Goal: Task Accomplishment & Management: Manage account settings

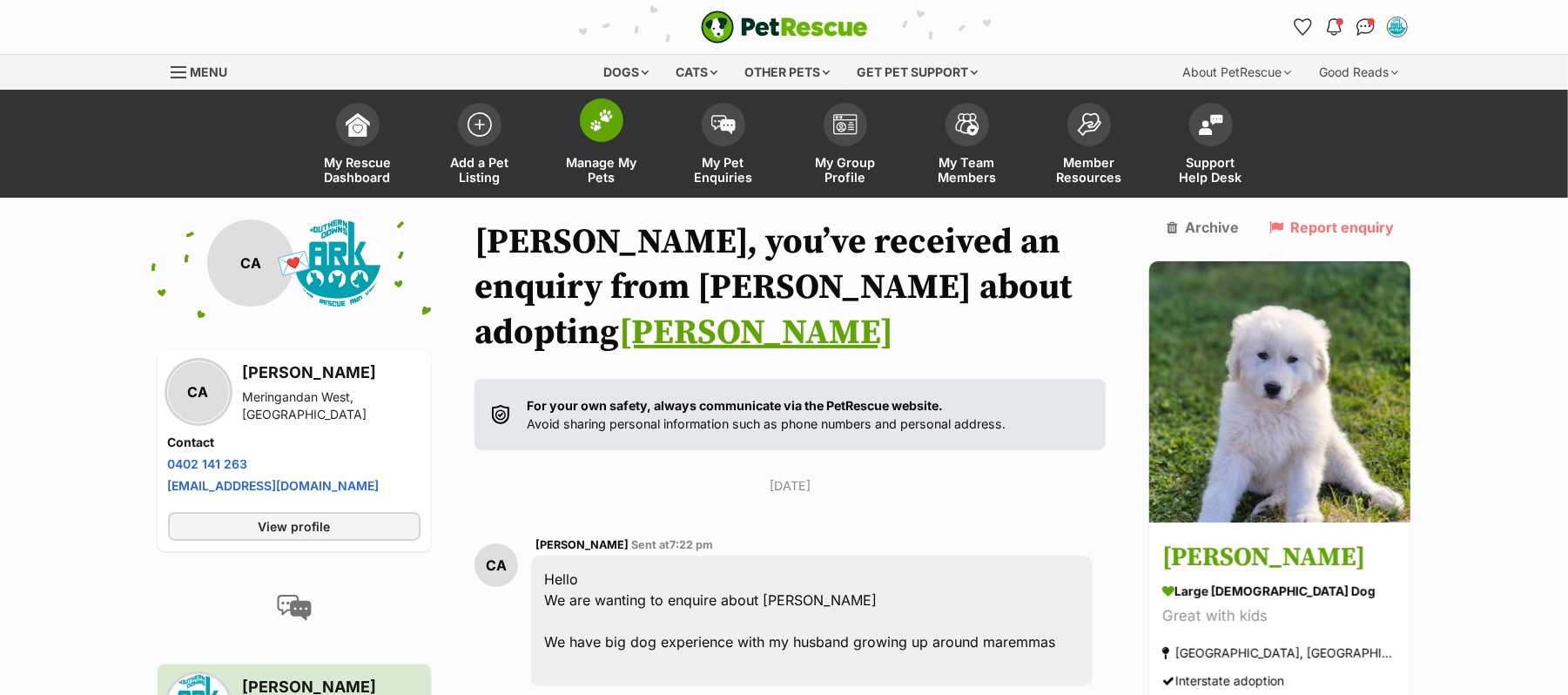
click at [590, 131] on img at bounding box center [601, 119] width 25 height 23
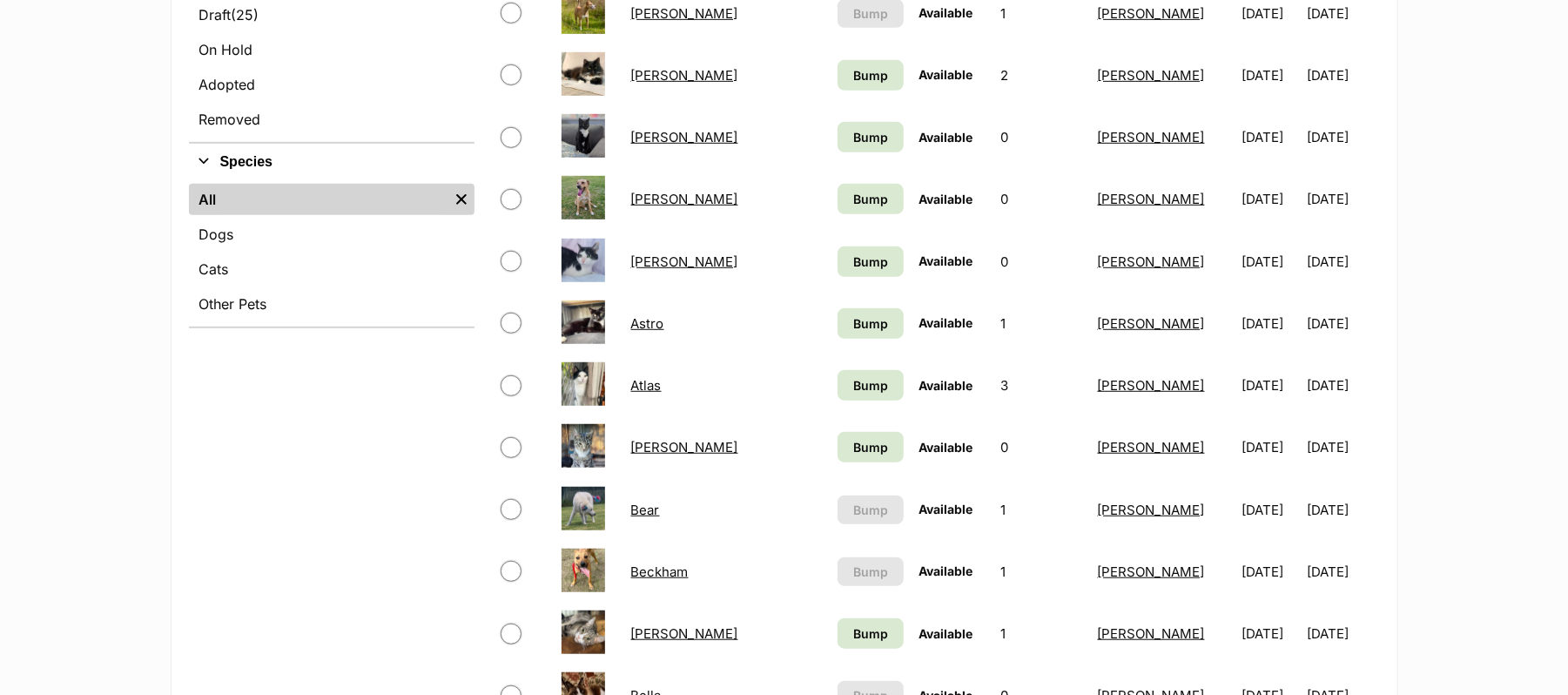
scroll to position [464, 0]
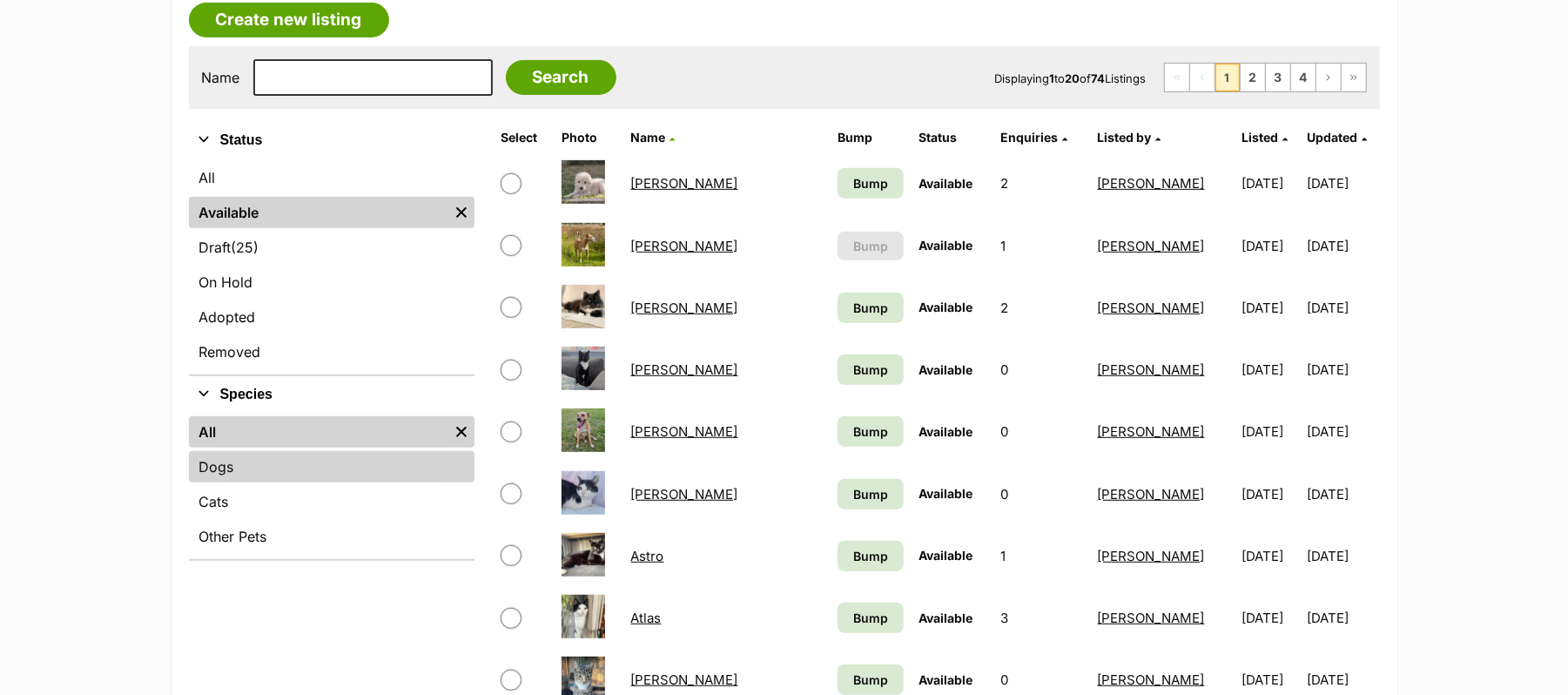
click at [220, 482] on link "Dogs" at bounding box center [331, 466] width 285 height 31
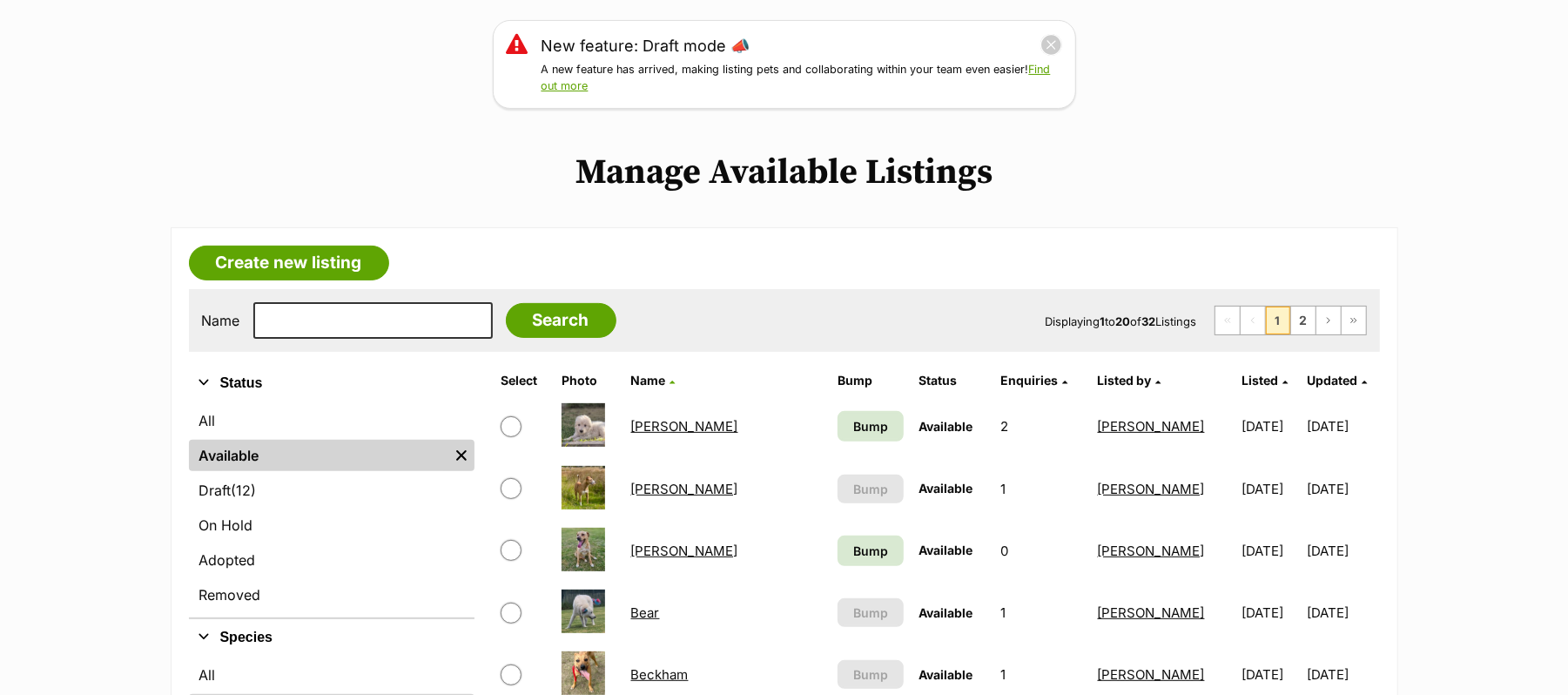
scroll to position [348, 0]
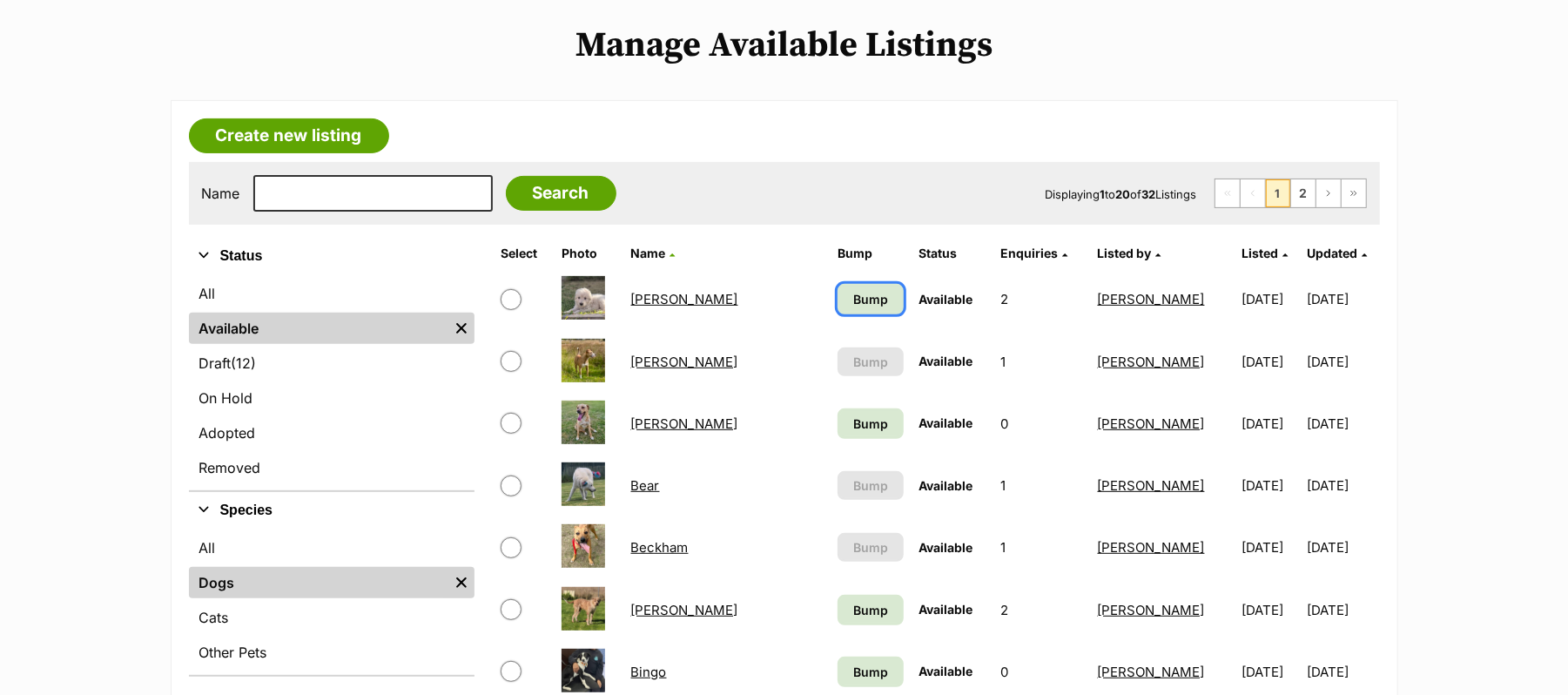
click at [853, 308] on span "Bump" at bounding box center [870, 299] width 35 height 18
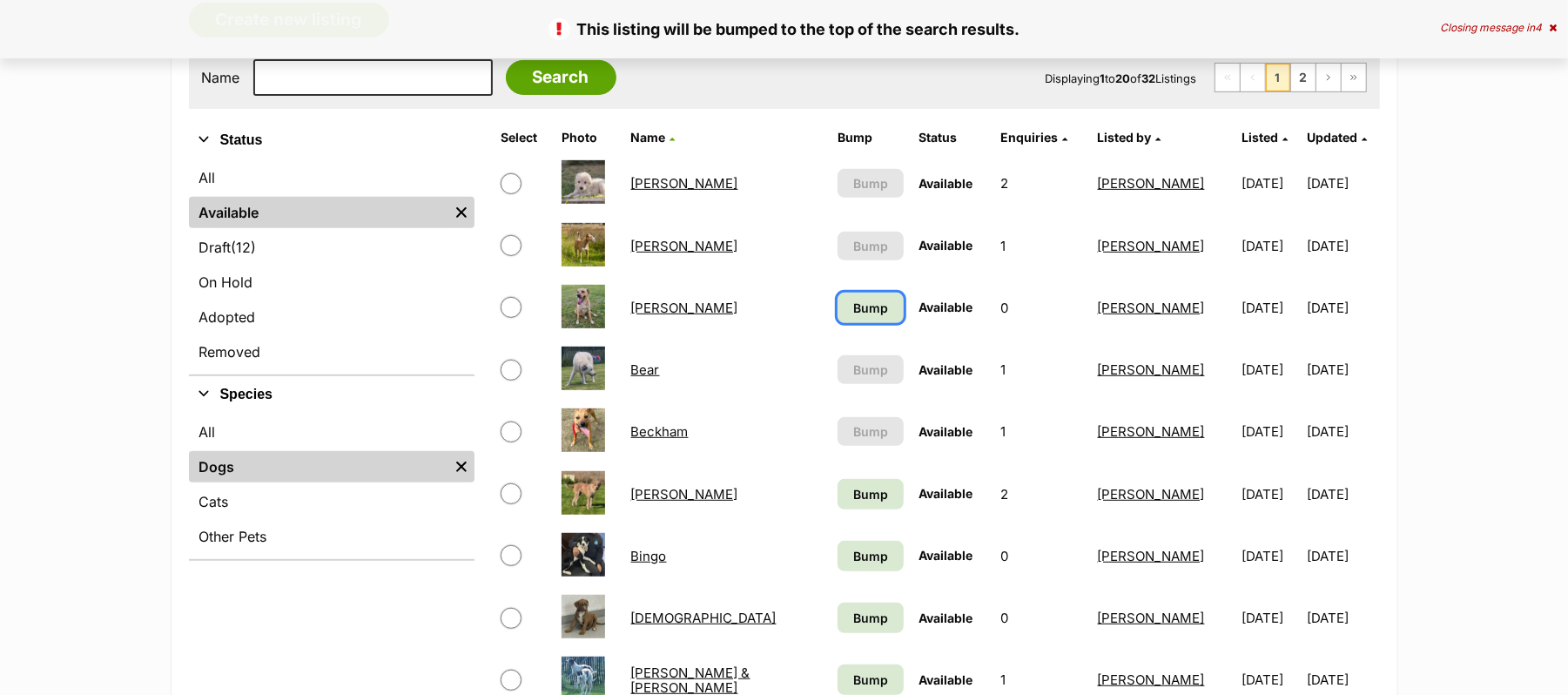
click at [853, 317] on span "Bump" at bounding box center [870, 308] width 35 height 18
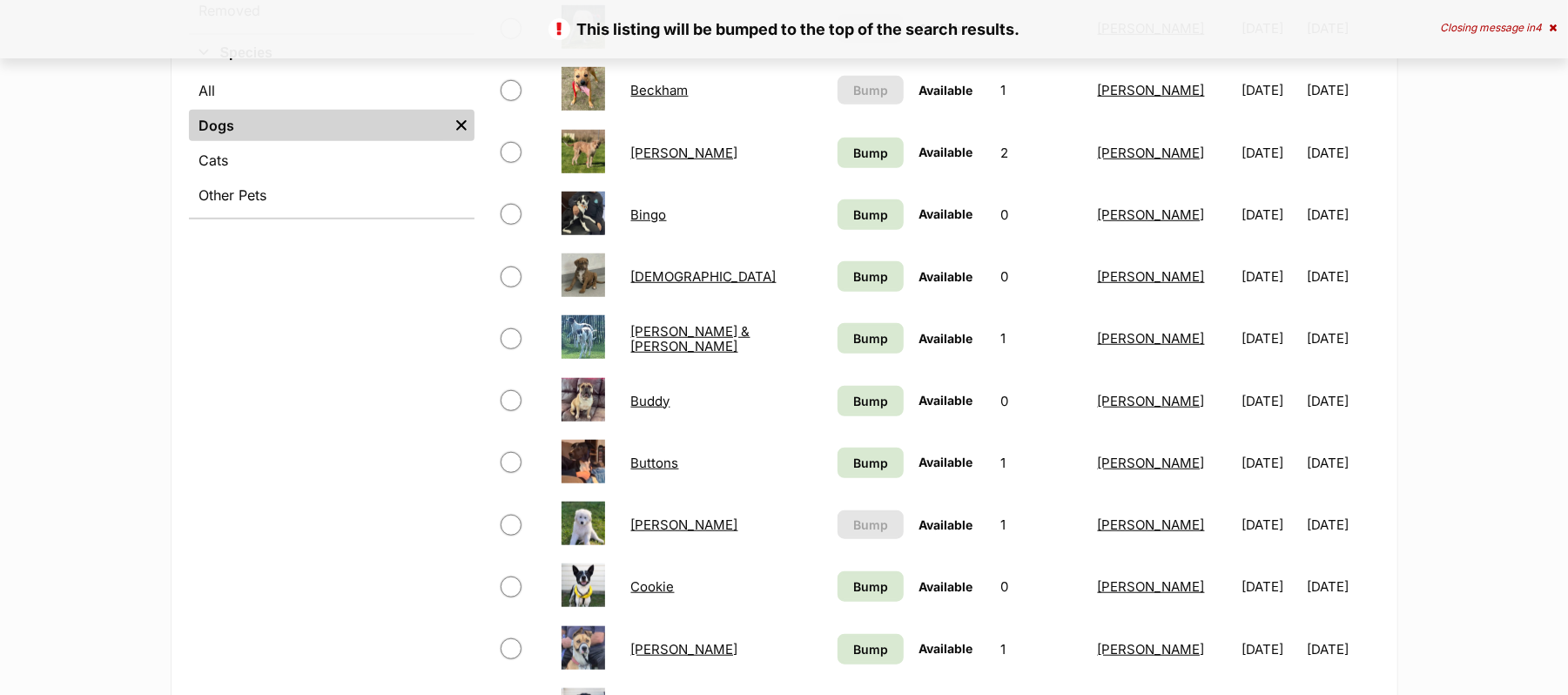
scroll to position [813, 0]
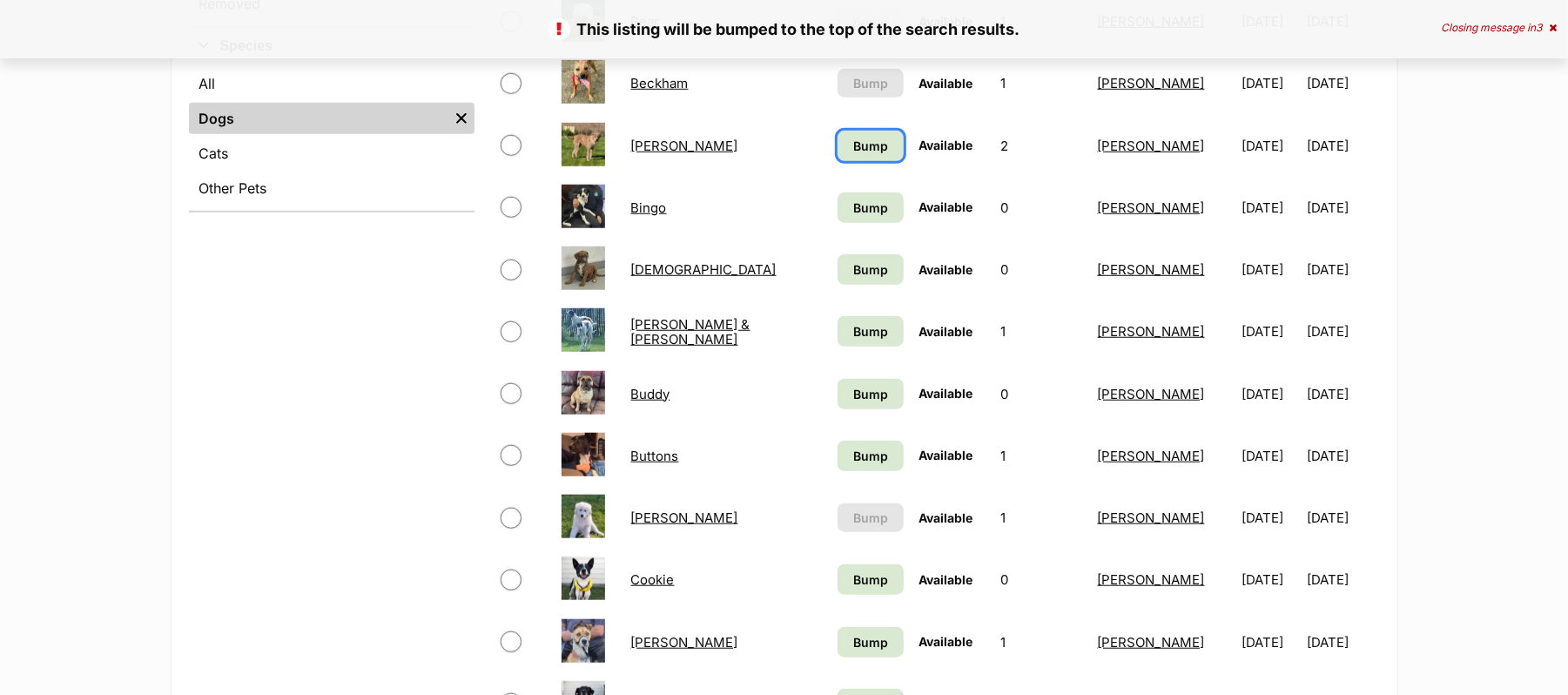
click at [853, 155] on span "Bump" at bounding box center [870, 146] width 35 height 18
click at [853, 217] on span "Bump" at bounding box center [870, 208] width 35 height 18
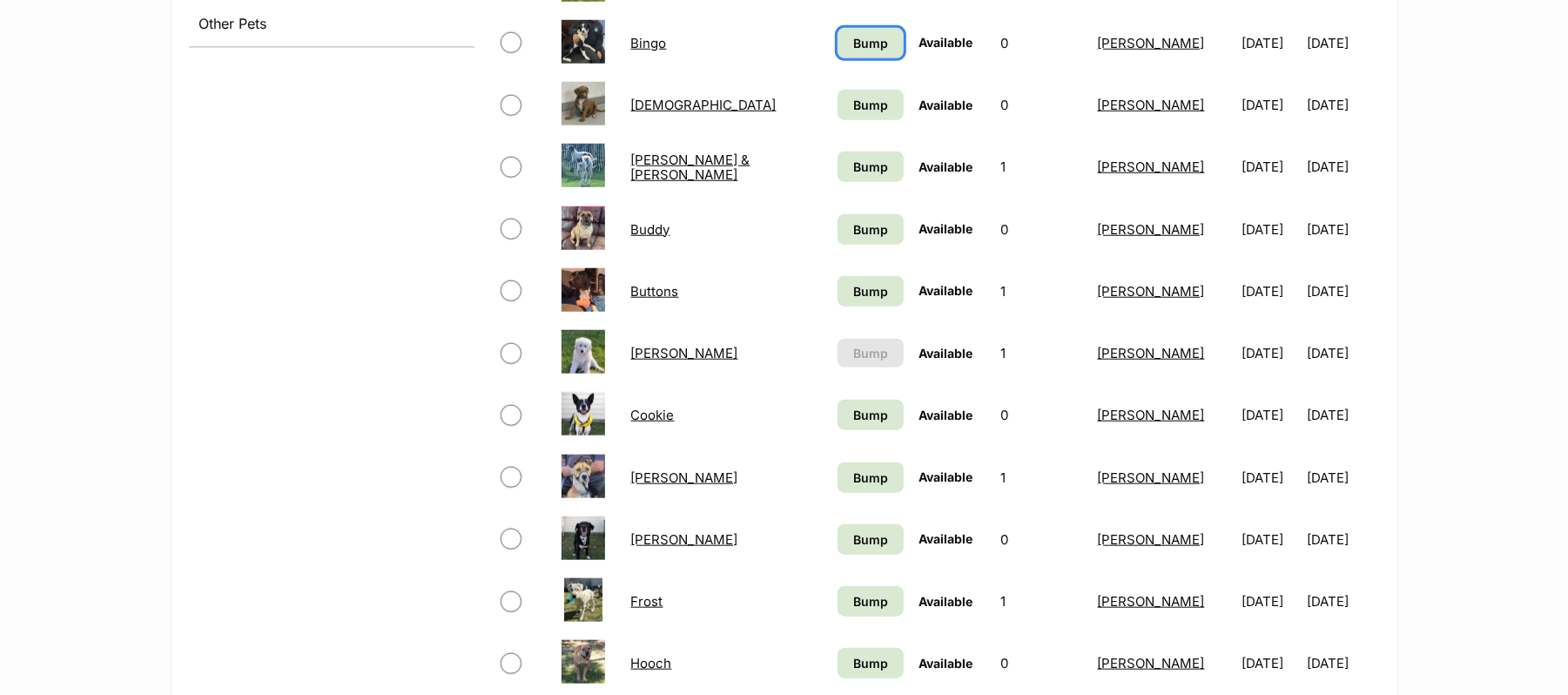
scroll to position [928, 0]
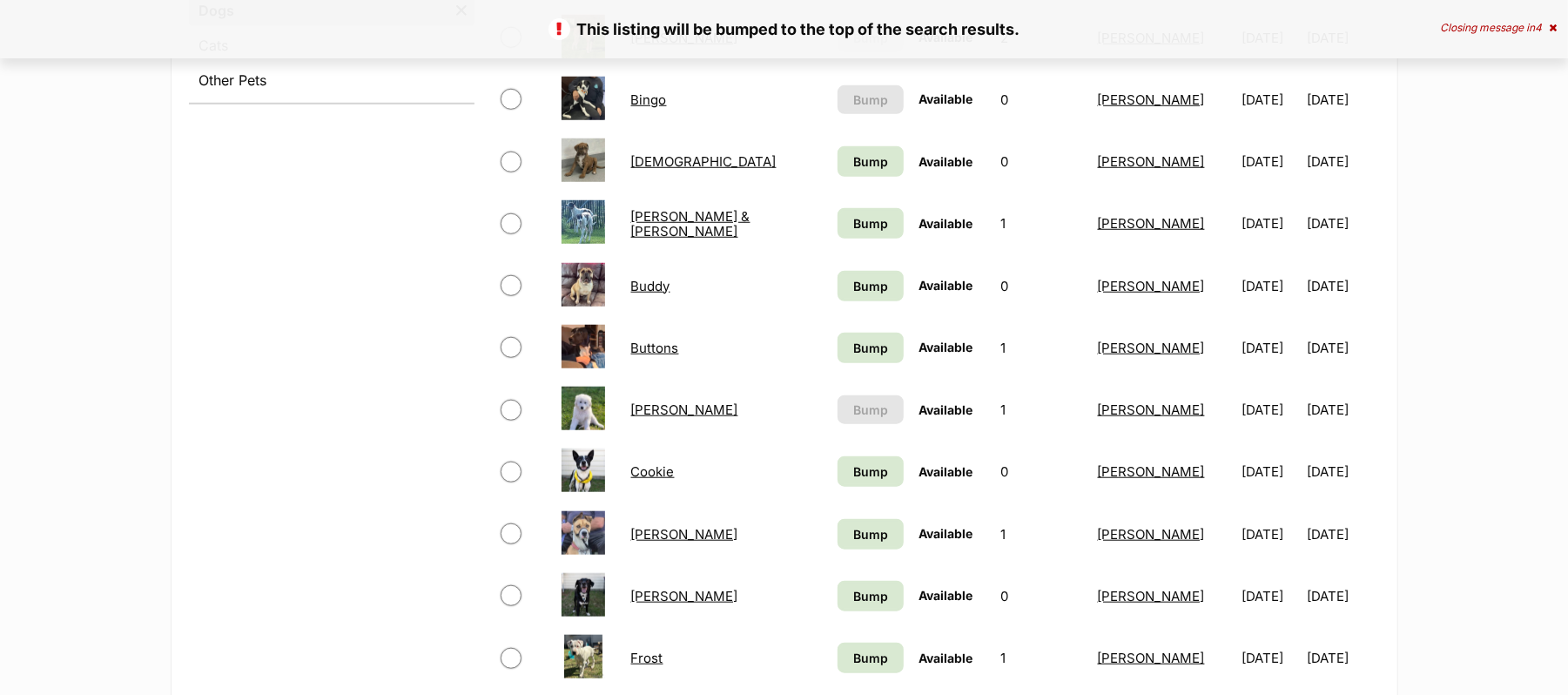
scroll to position [928, 0]
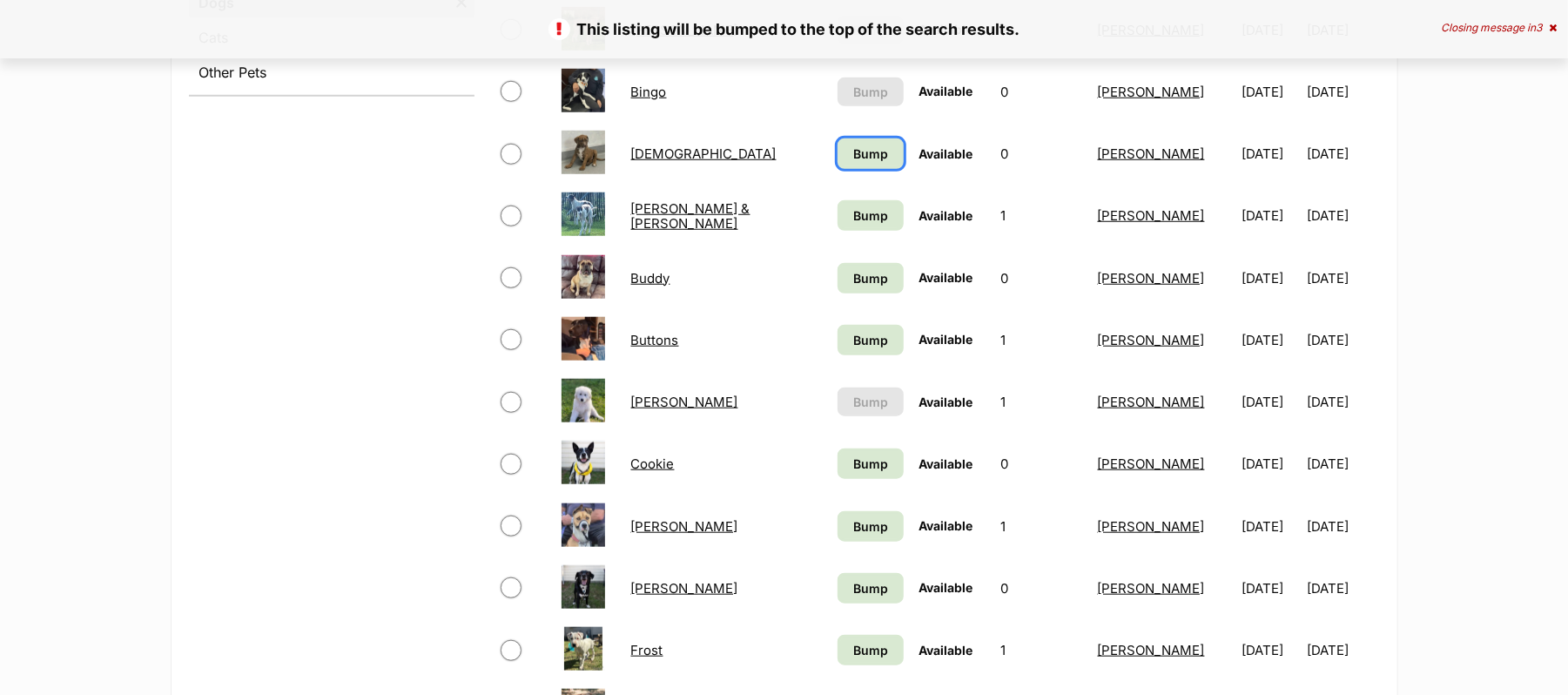
click at [853, 163] on span "Bump" at bounding box center [870, 154] width 35 height 18
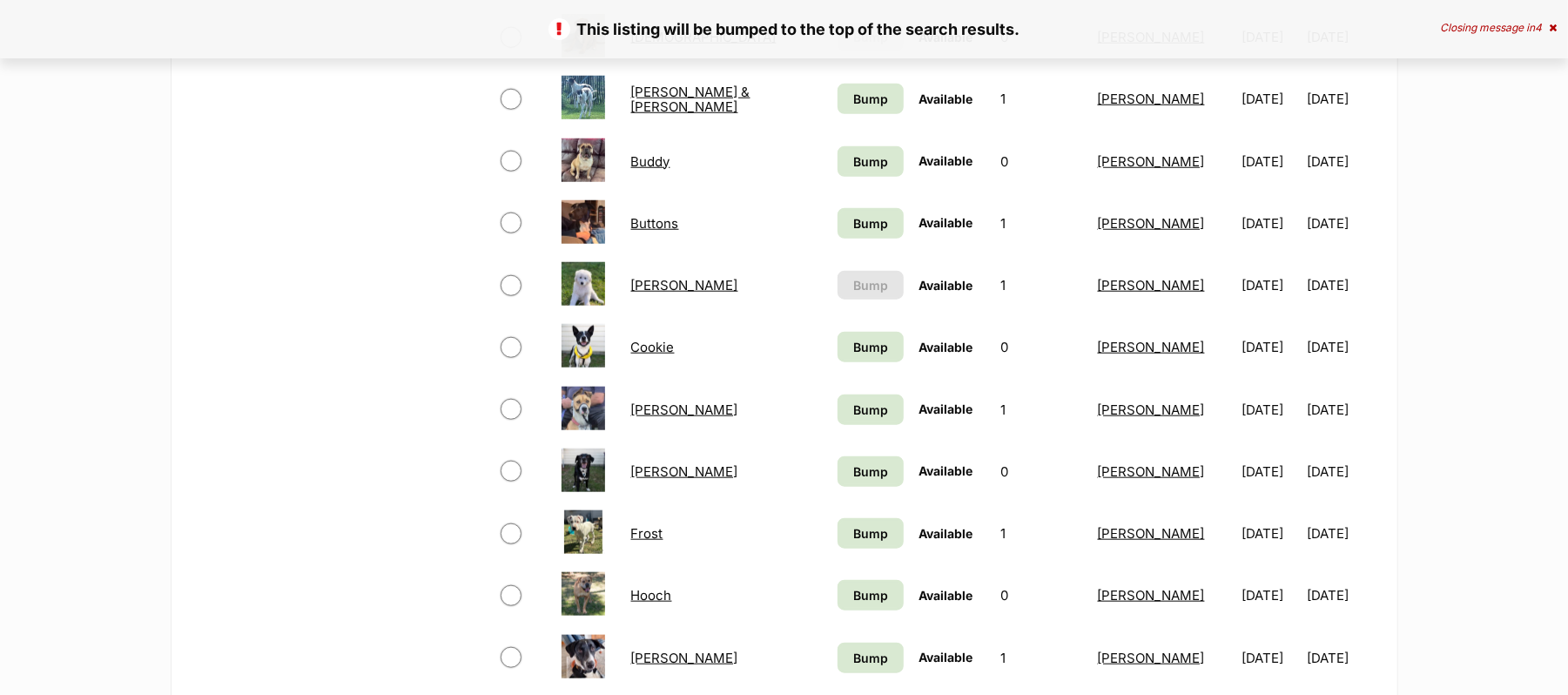
scroll to position [928, 0]
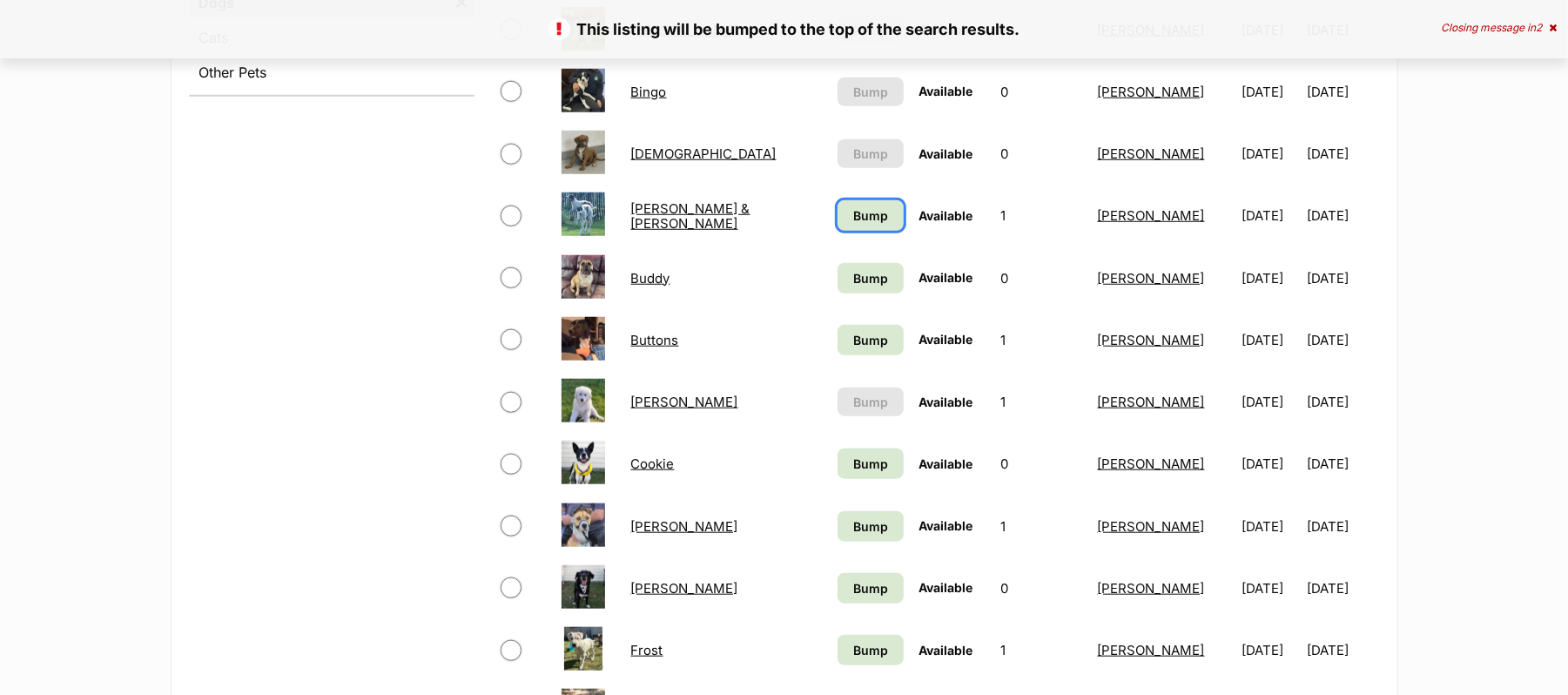
click at [853, 225] on span "Bump" at bounding box center [870, 215] width 35 height 18
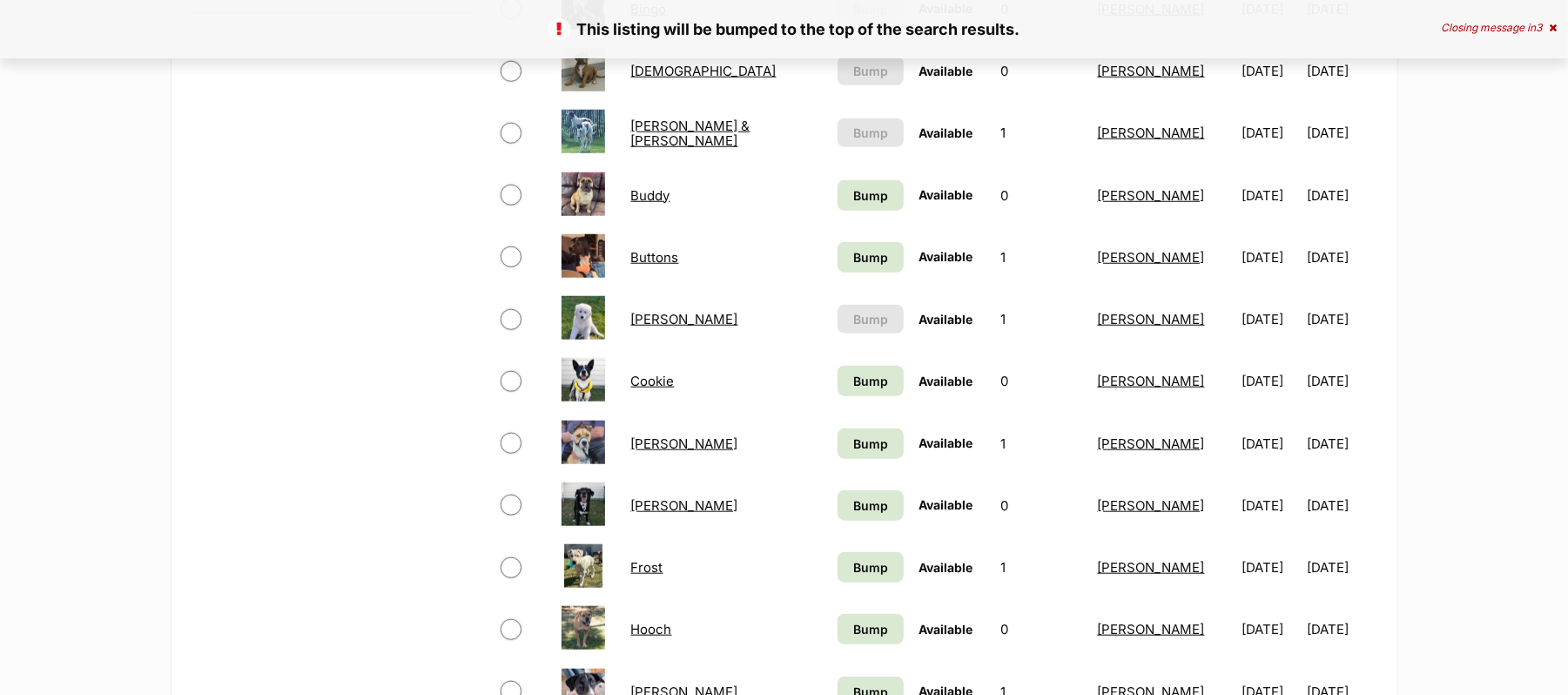
scroll to position [1045, 0]
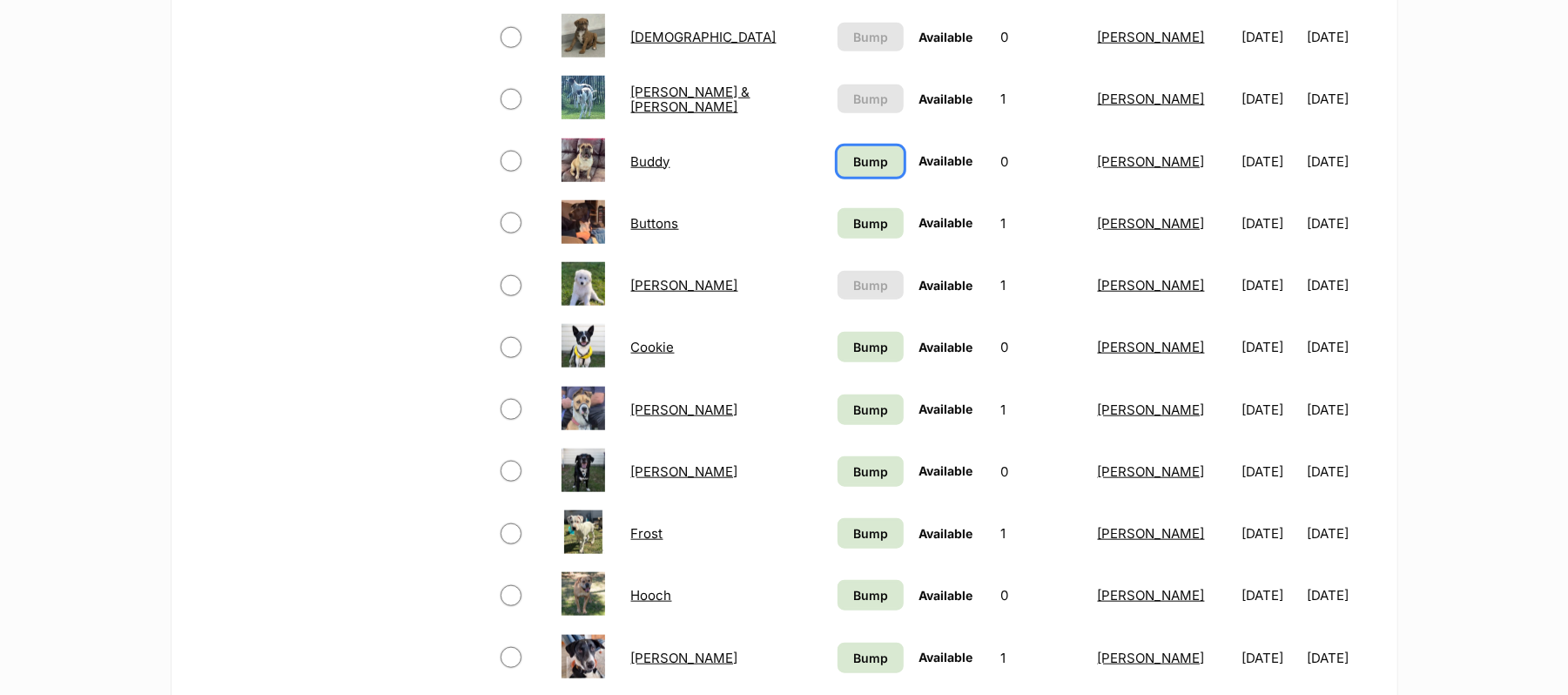
click at [853, 170] on span "Bump" at bounding box center [870, 161] width 35 height 18
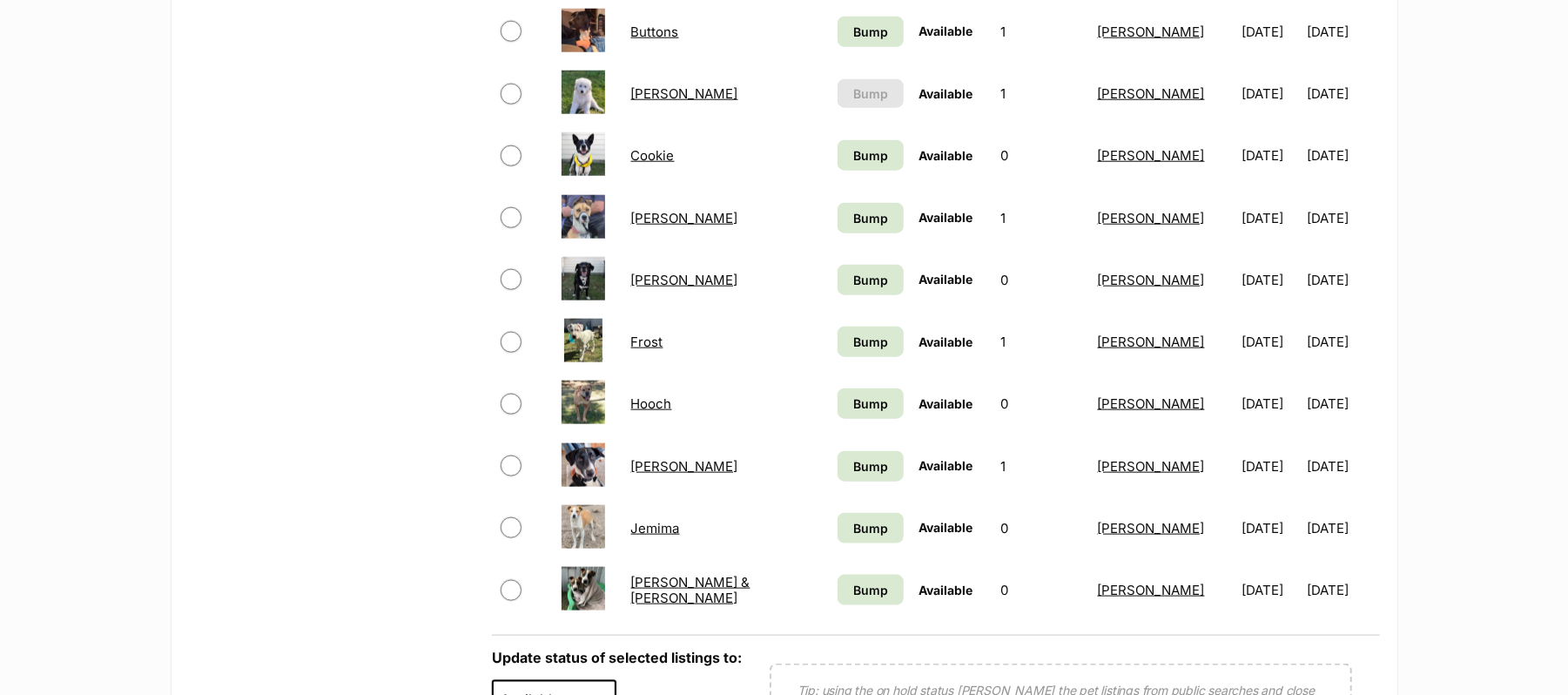
scroll to position [1276, 0]
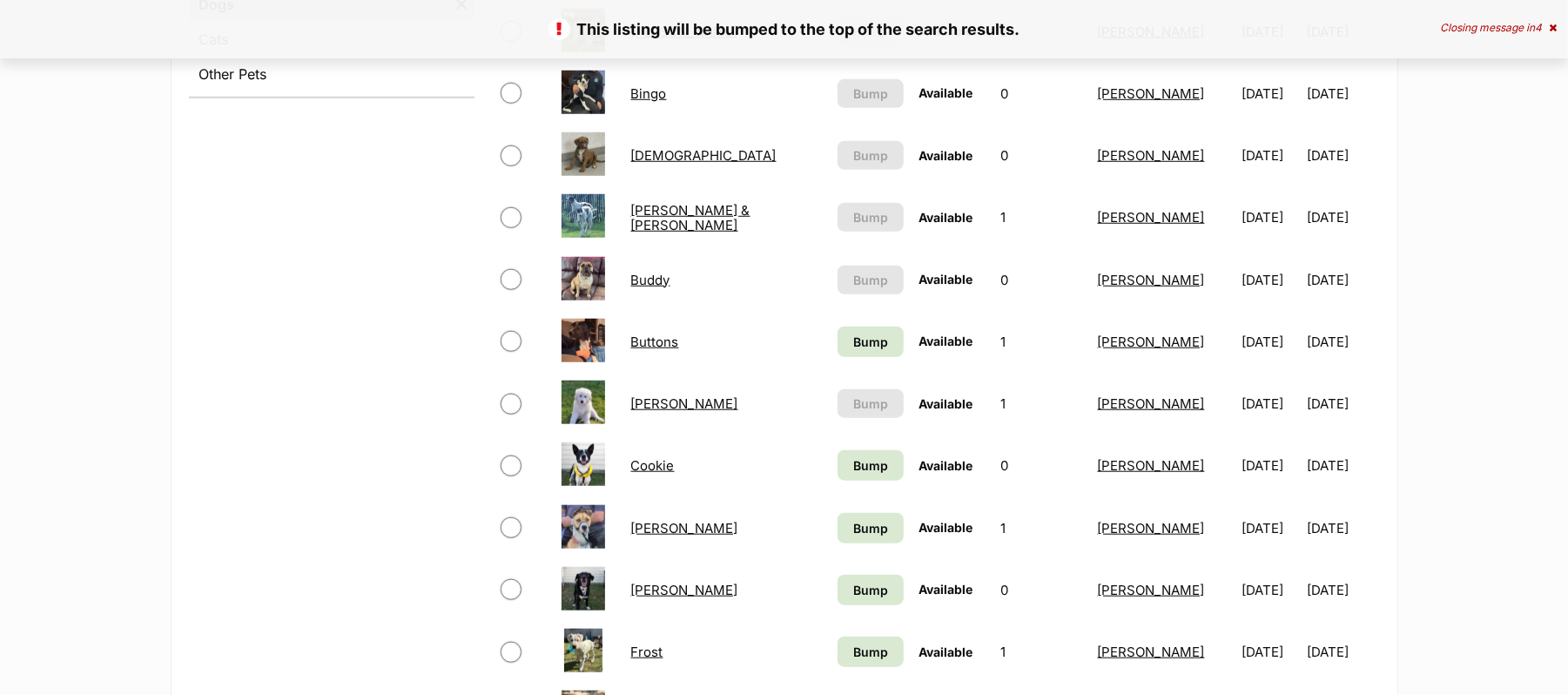
scroll to position [928, 0]
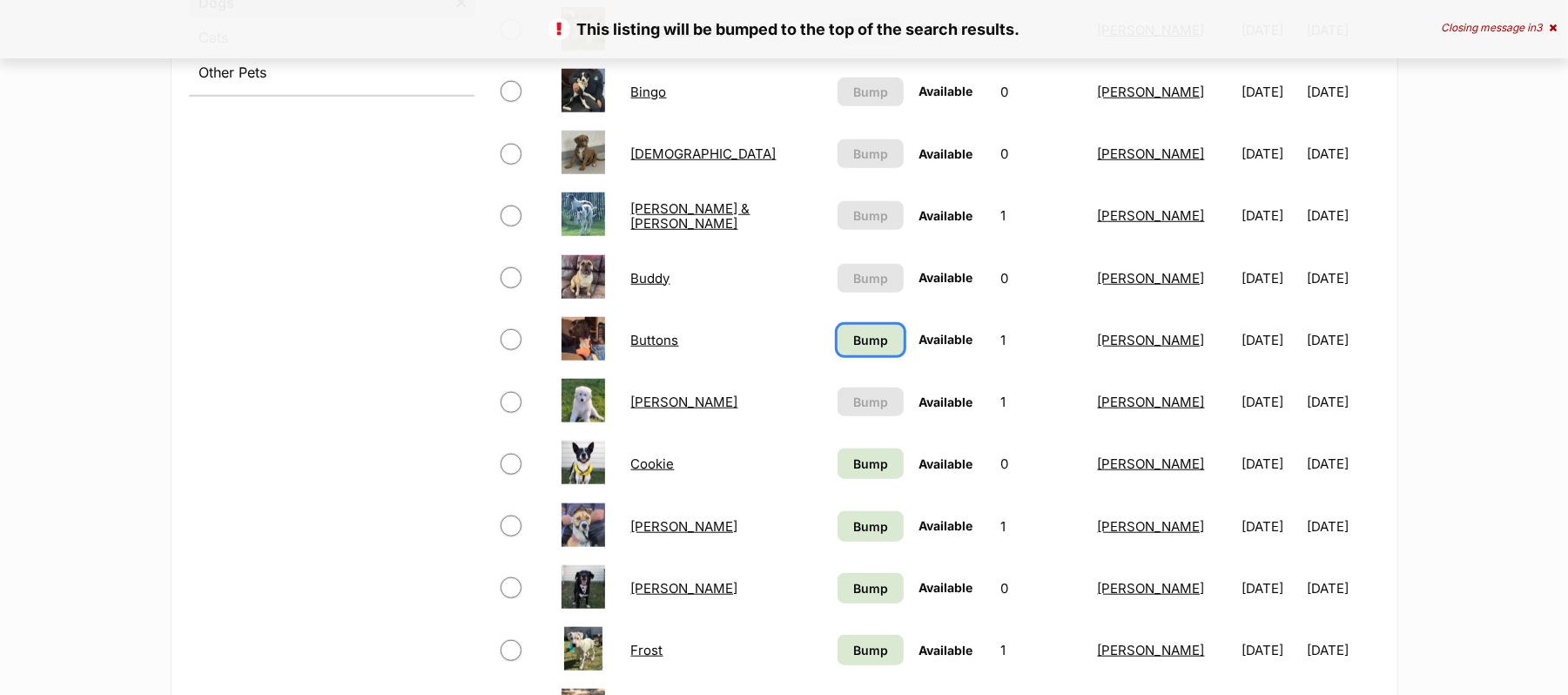
click at [853, 349] on span "Bump" at bounding box center [870, 340] width 35 height 18
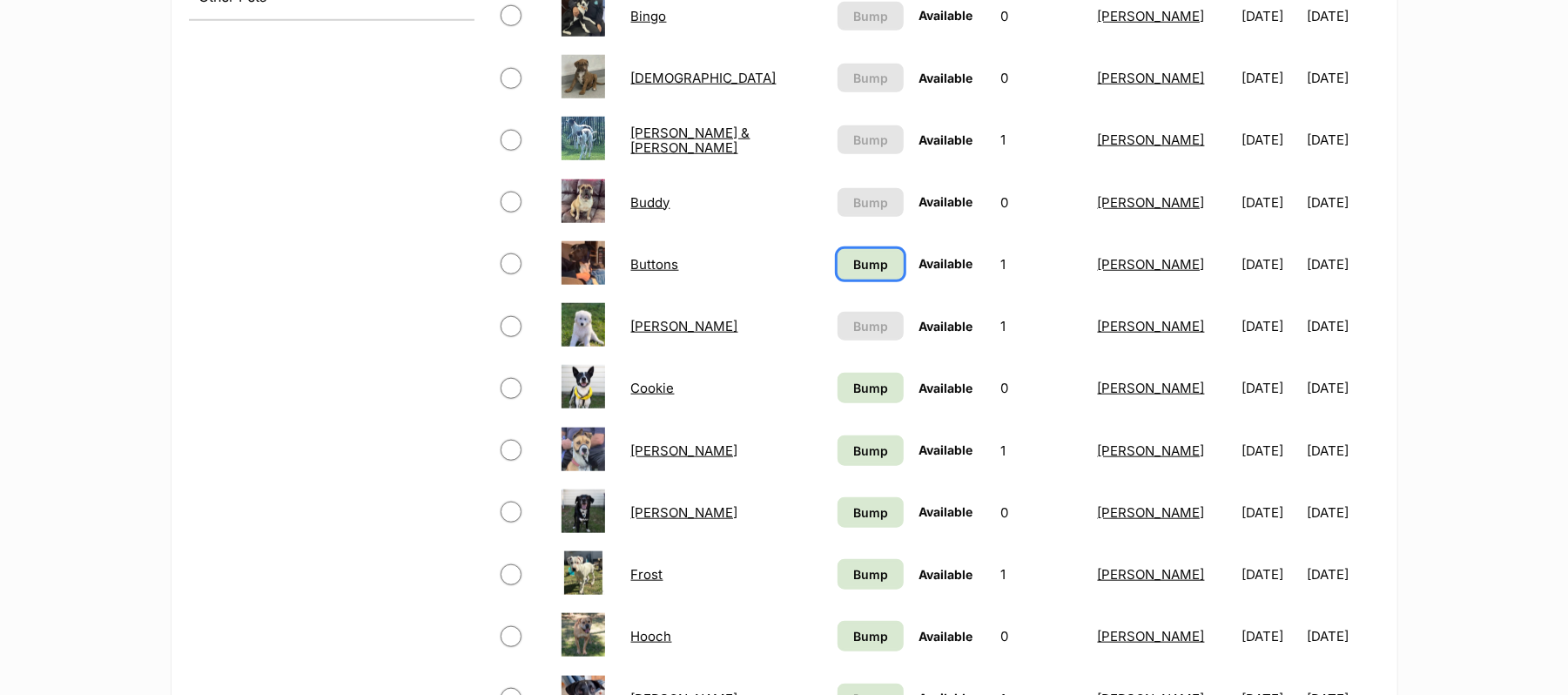
scroll to position [1045, 0]
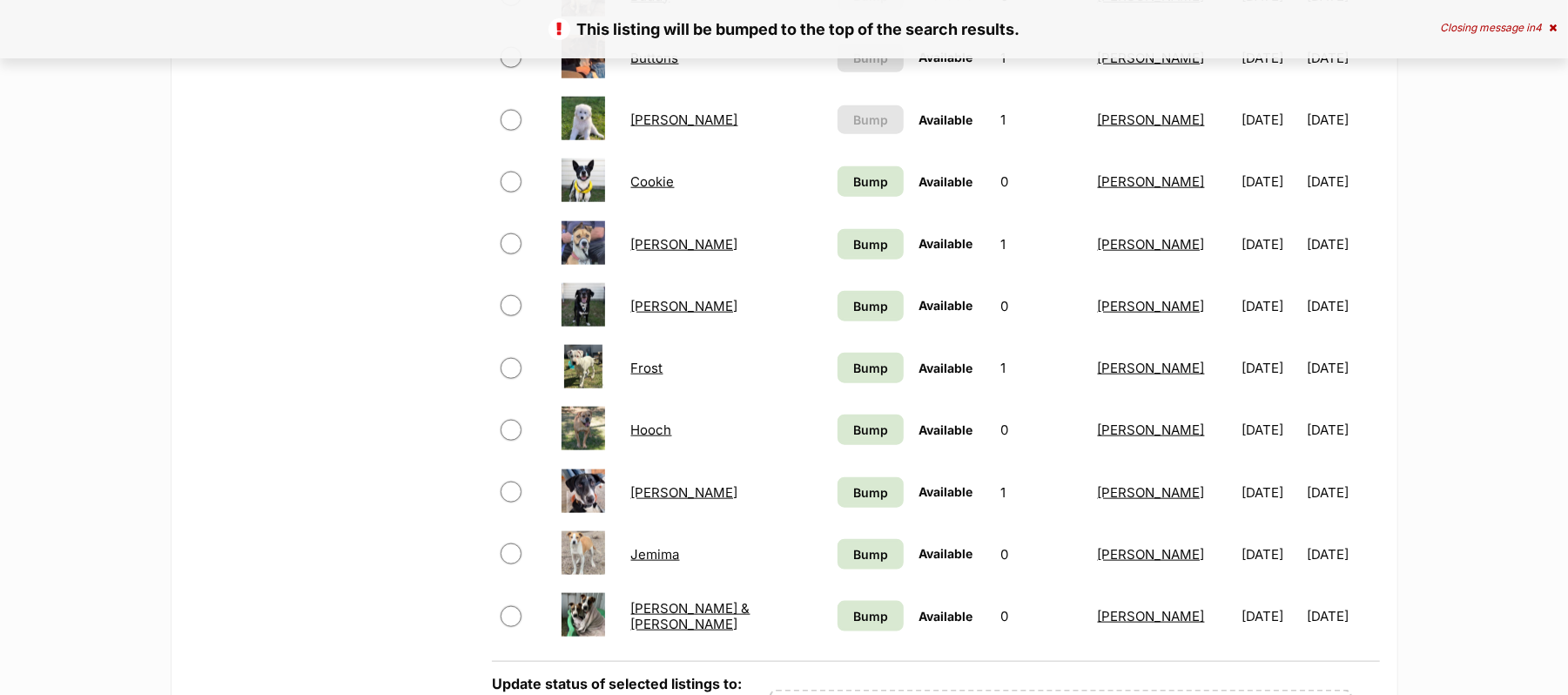
scroll to position [1276, 0]
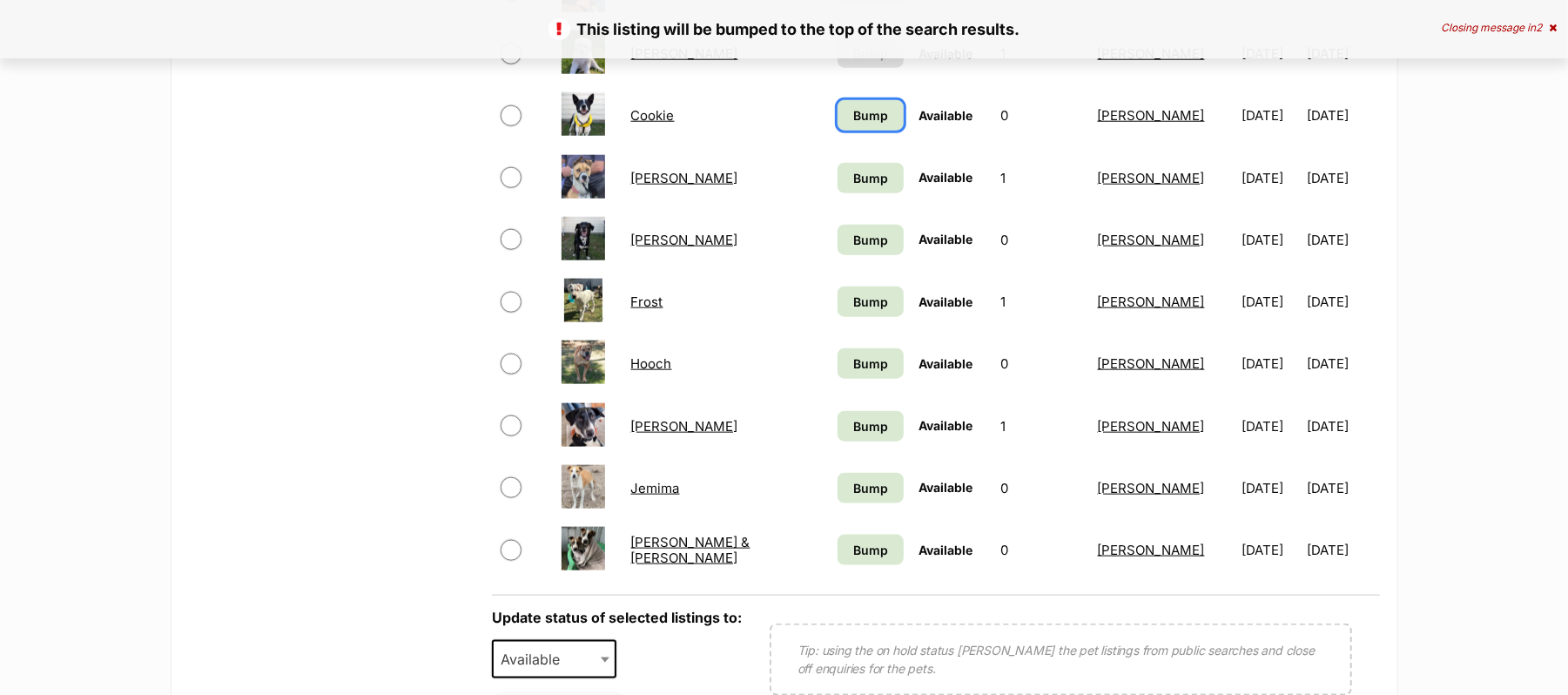
click at [853, 125] on span "Bump" at bounding box center [870, 116] width 35 height 18
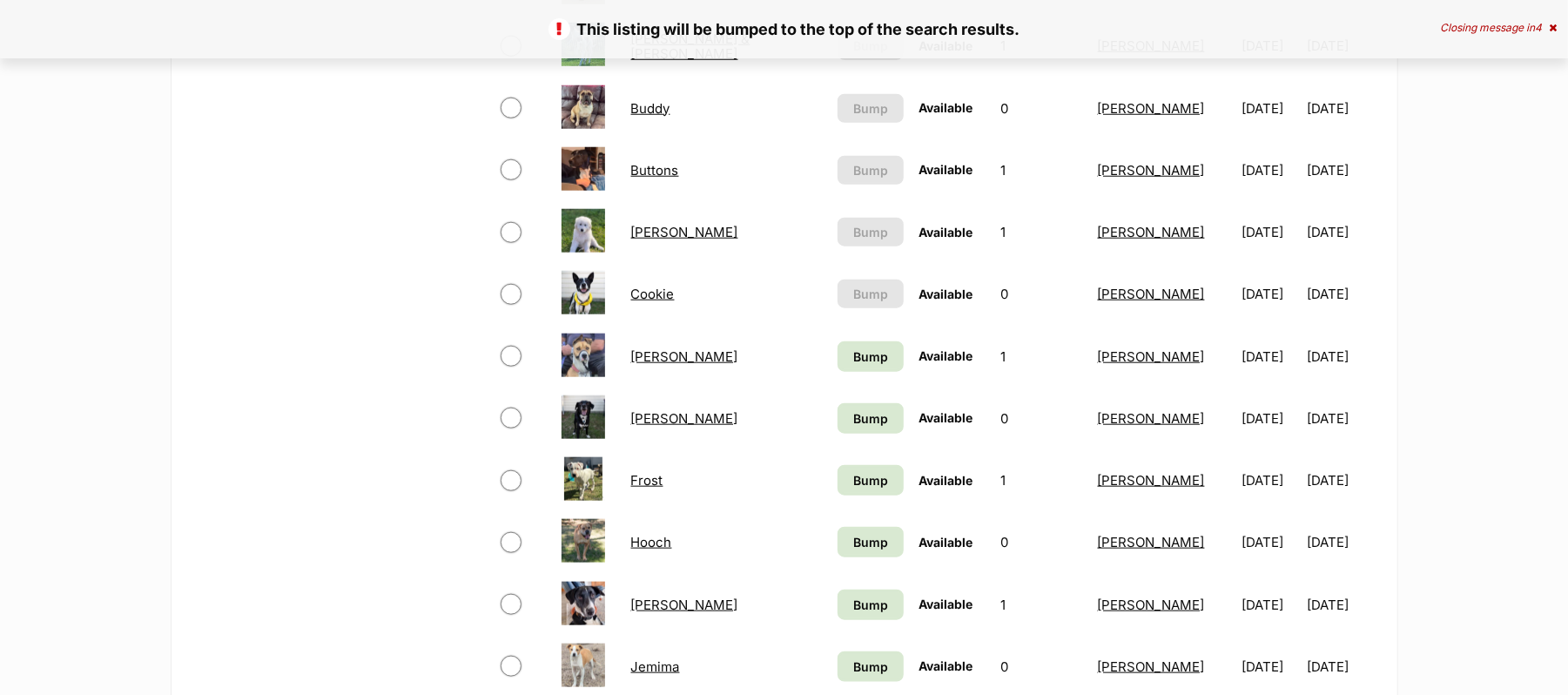
scroll to position [1160, 0]
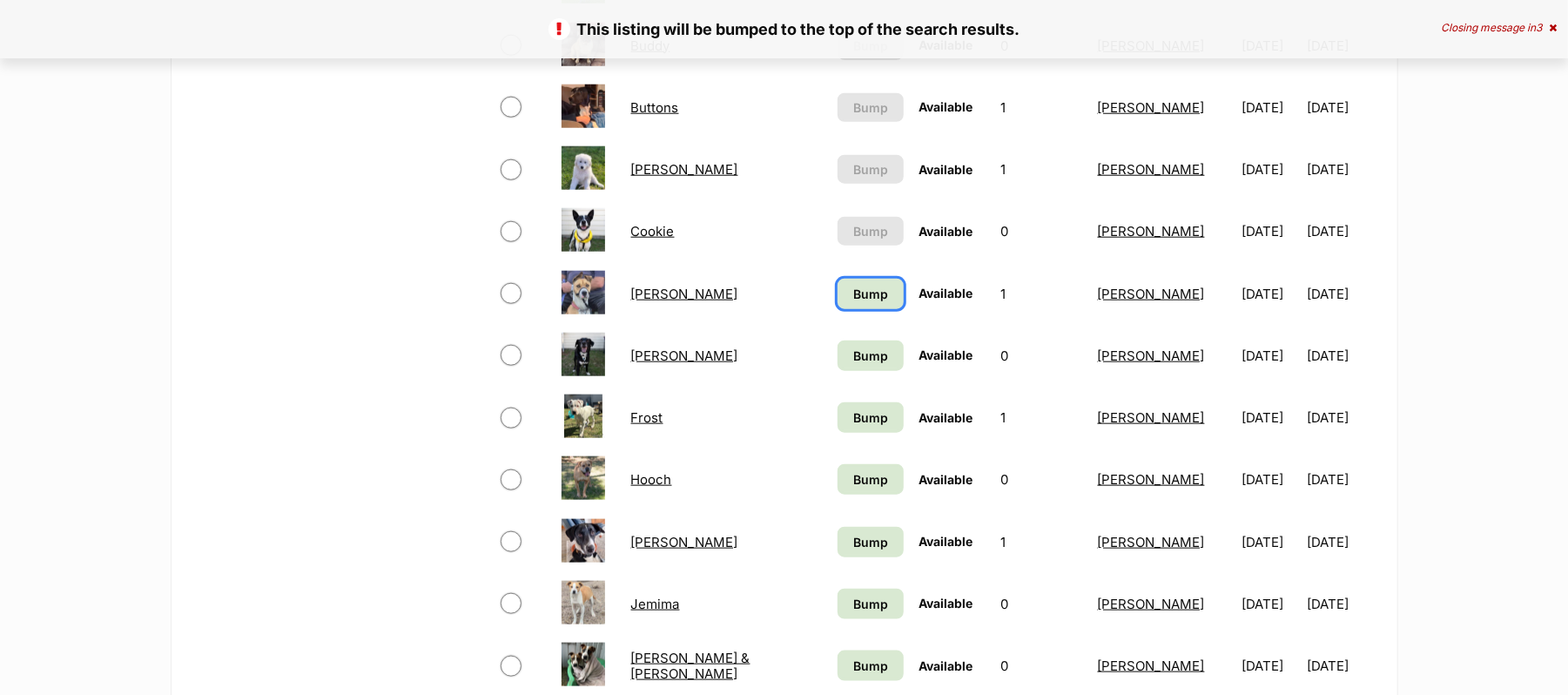
click at [853, 303] on span "Bump" at bounding box center [870, 293] width 35 height 18
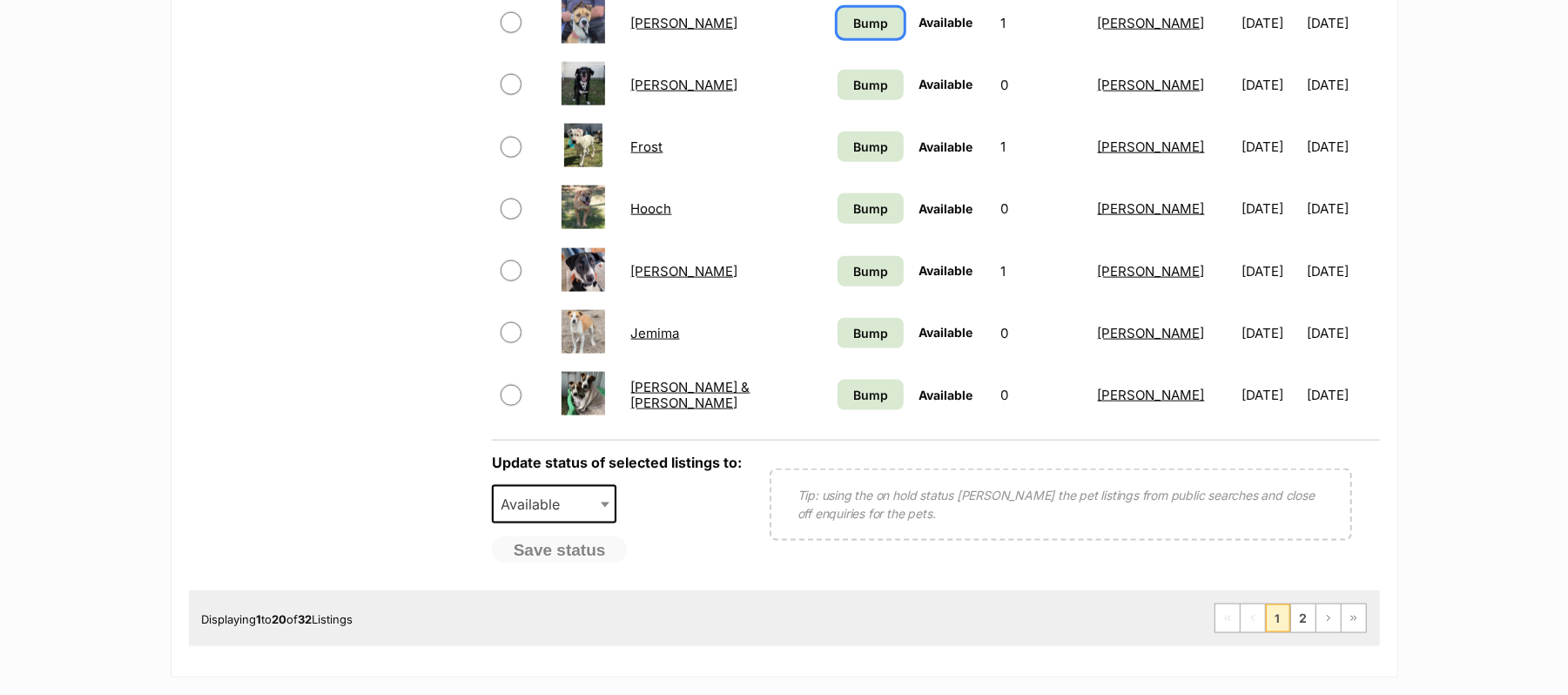
scroll to position [1393, 0]
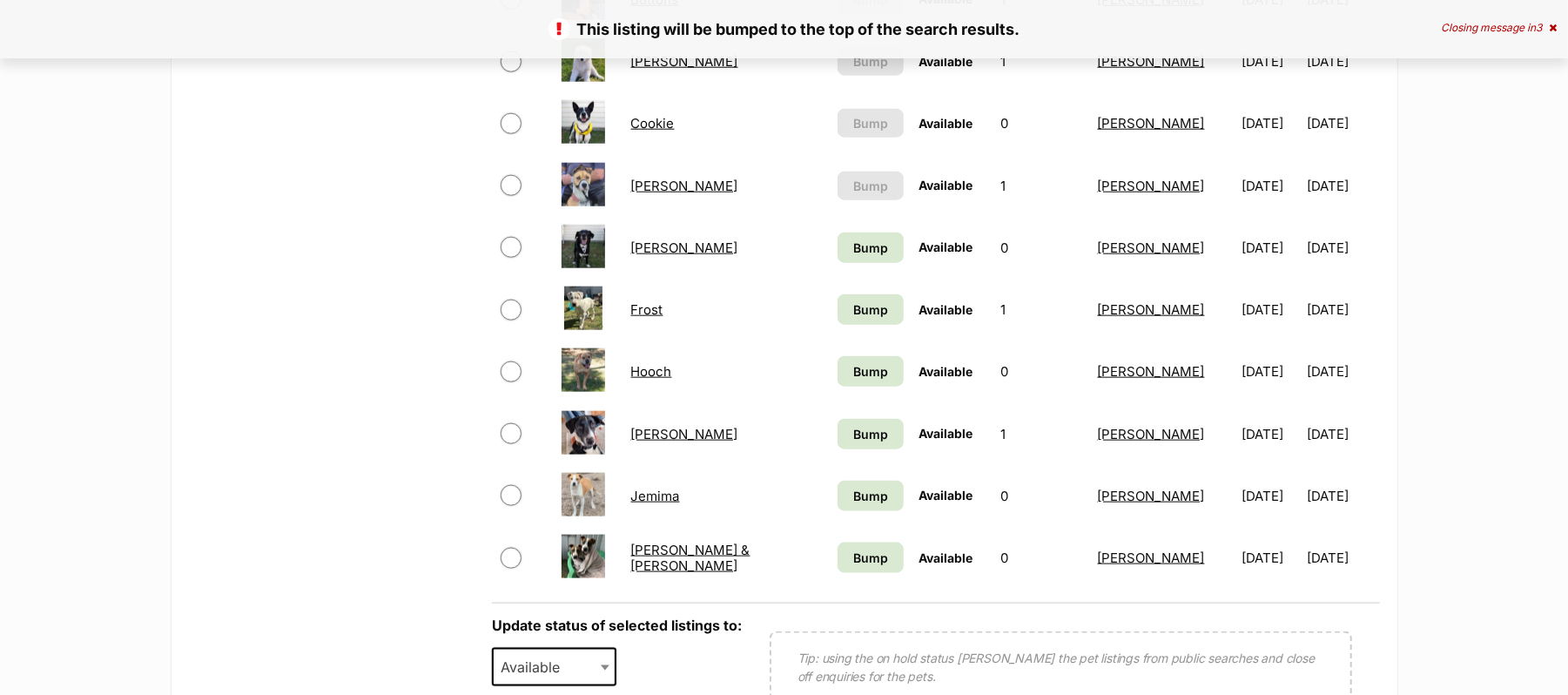
scroll to position [1276, 0]
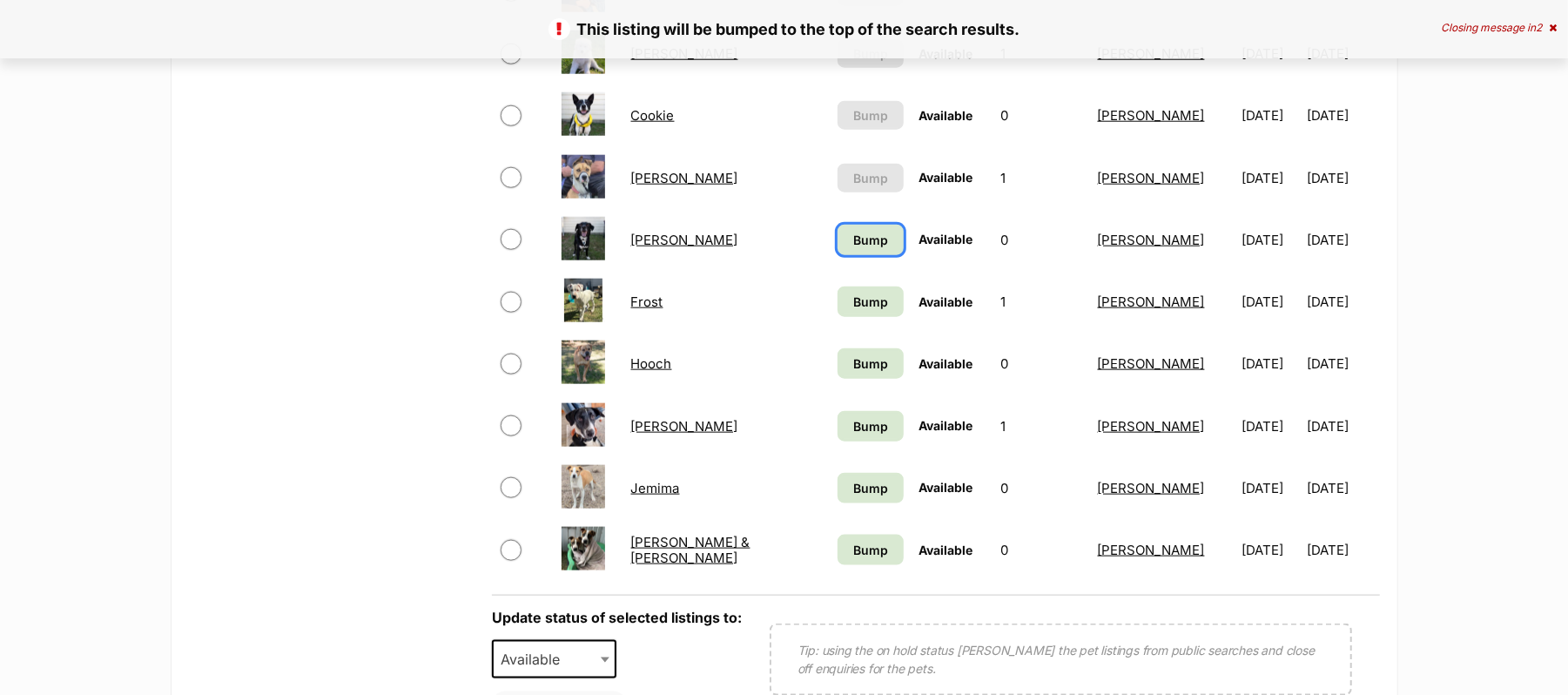
click at [853, 249] on span "Bump" at bounding box center [870, 240] width 35 height 18
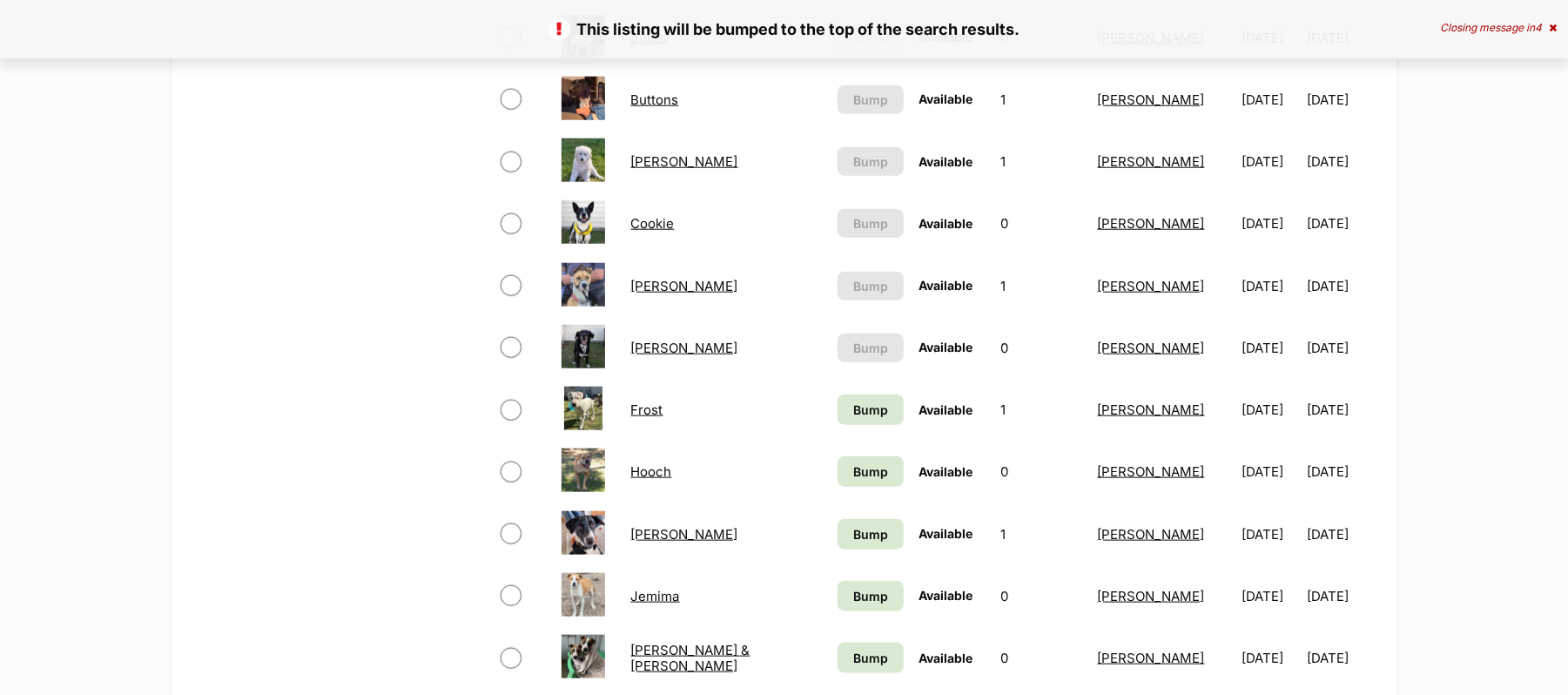
scroll to position [1276, 0]
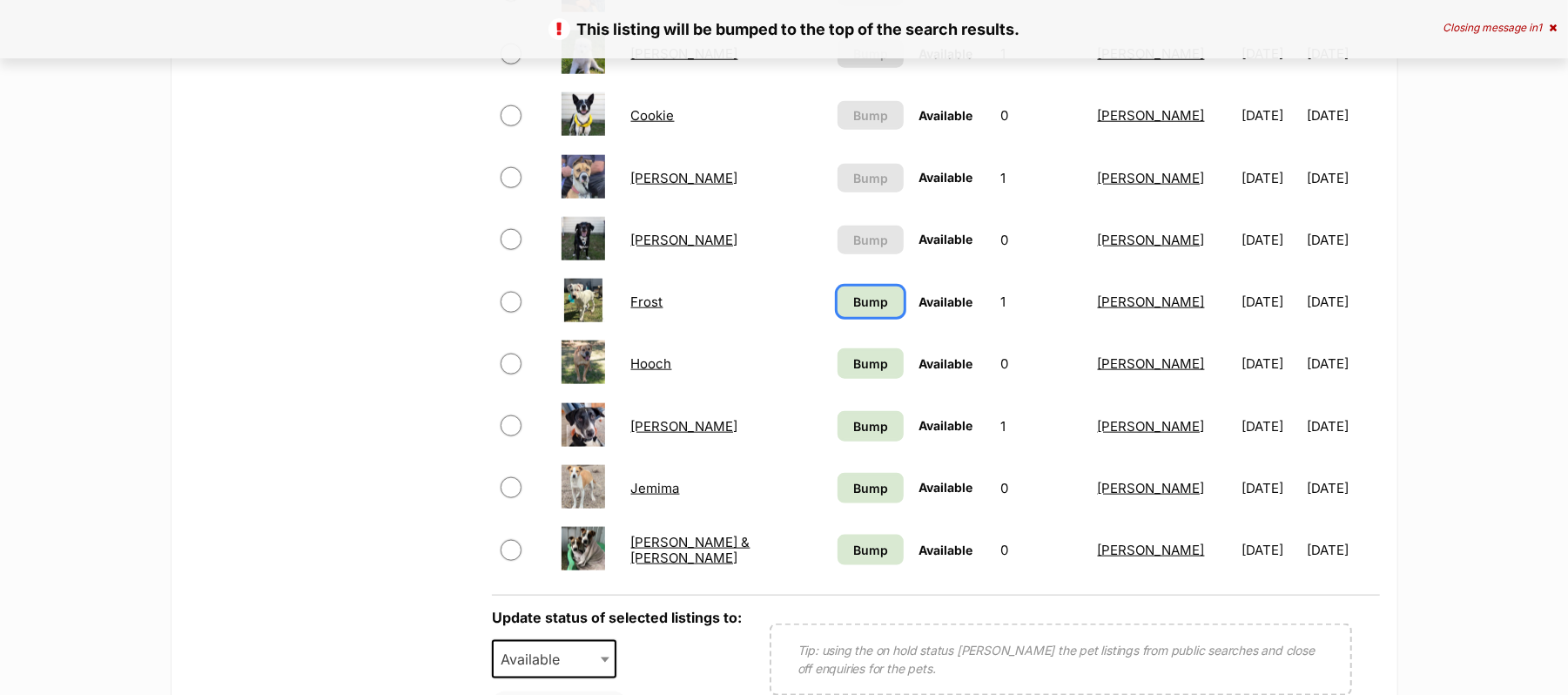
click at [853, 311] on span "Bump" at bounding box center [870, 302] width 35 height 18
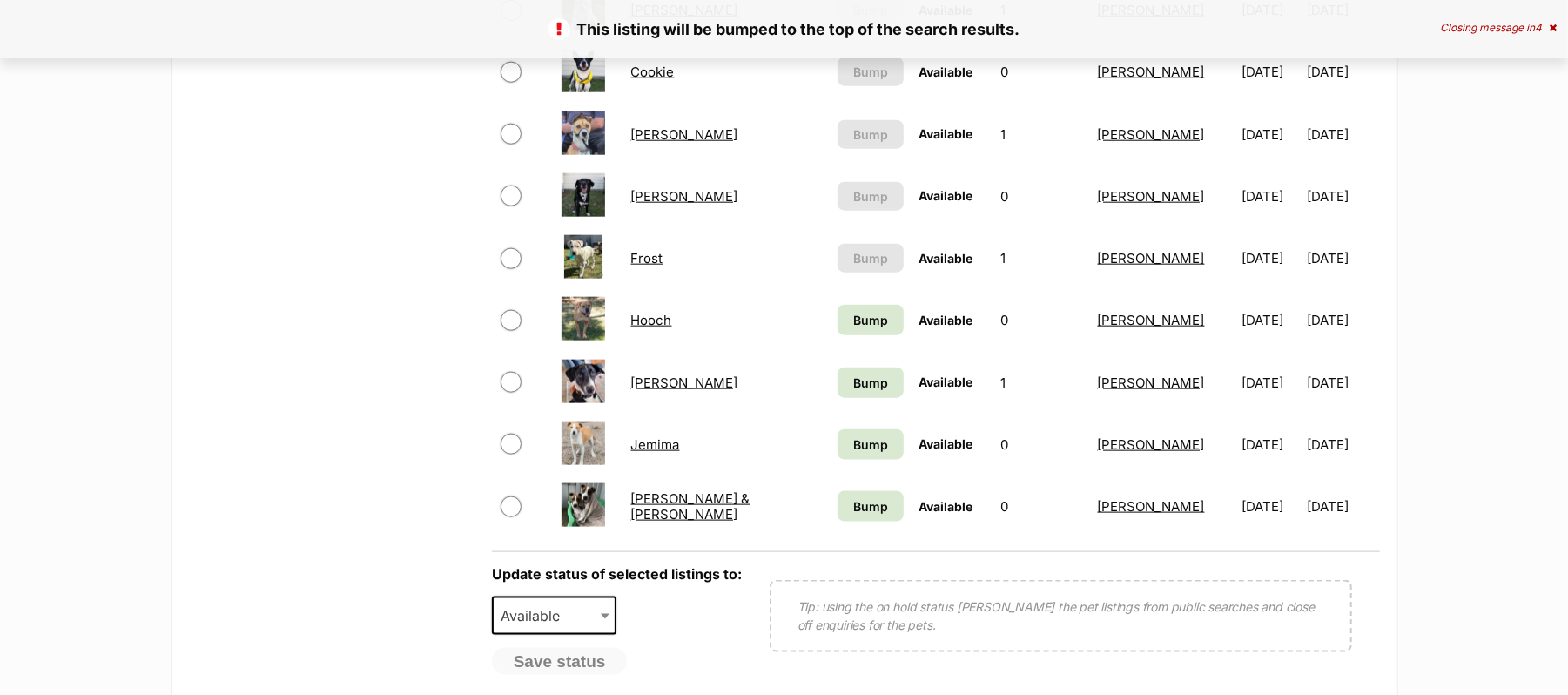
scroll to position [1393, 0]
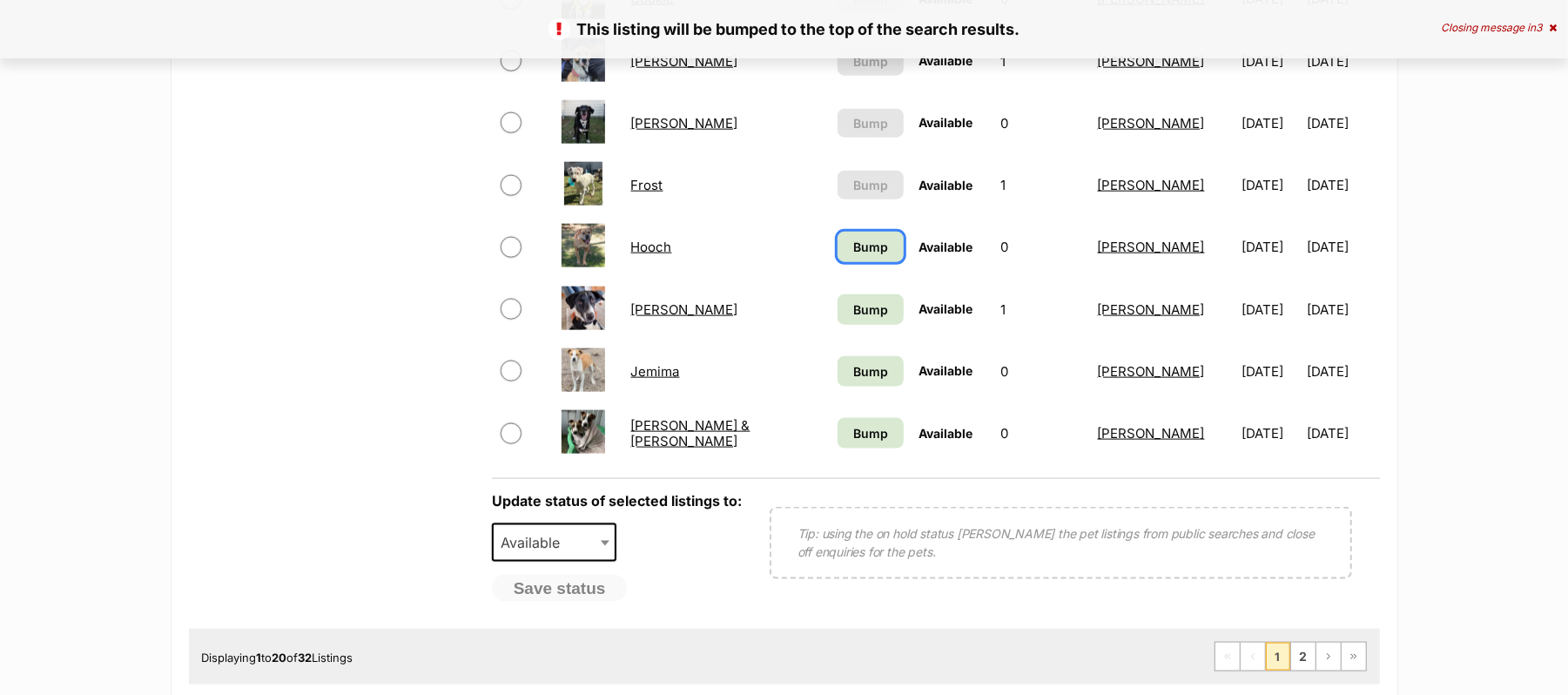
click at [853, 256] on span "Bump" at bounding box center [870, 247] width 35 height 18
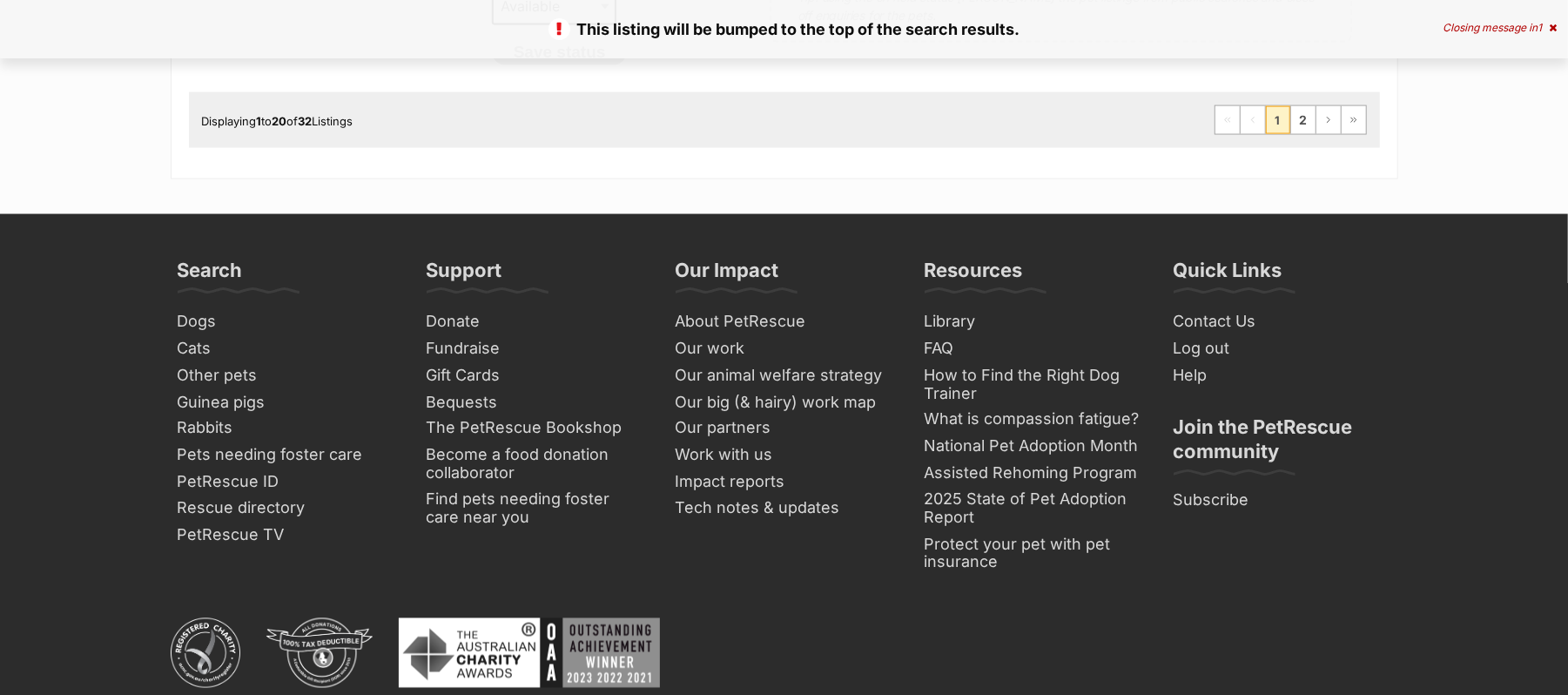
scroll to position [1972, 0]
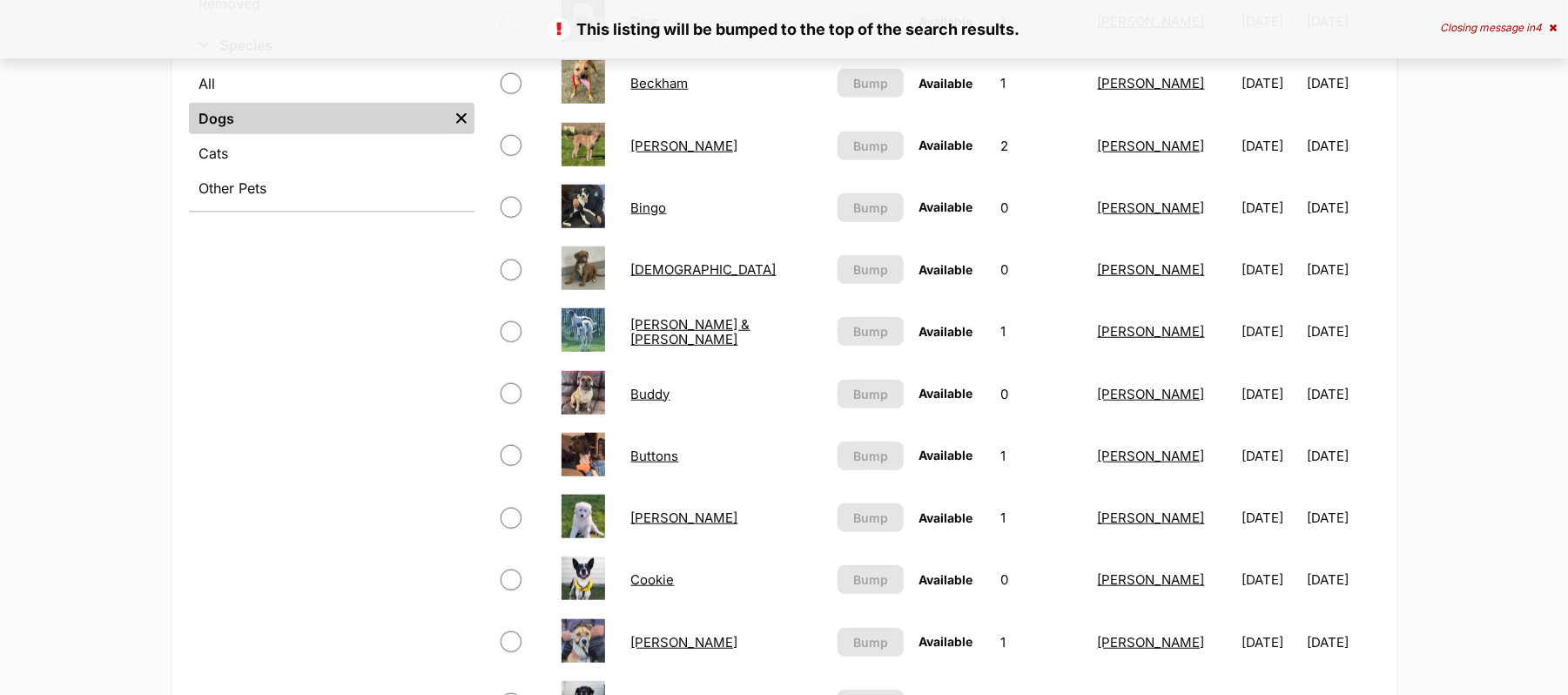
scroll to position [1276, 0]
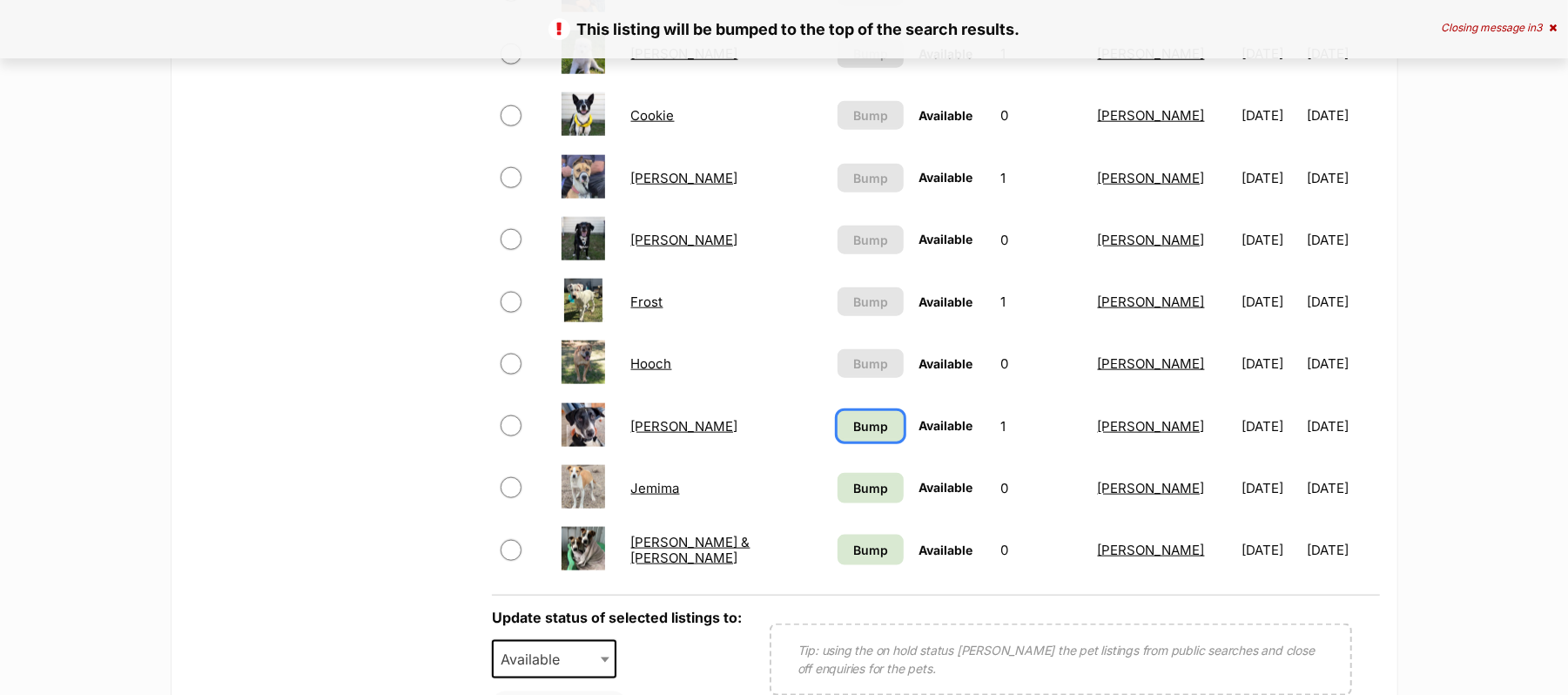
click at [853, 435] on span "Bump" at bounding box center [870, 426] width 35 height 18
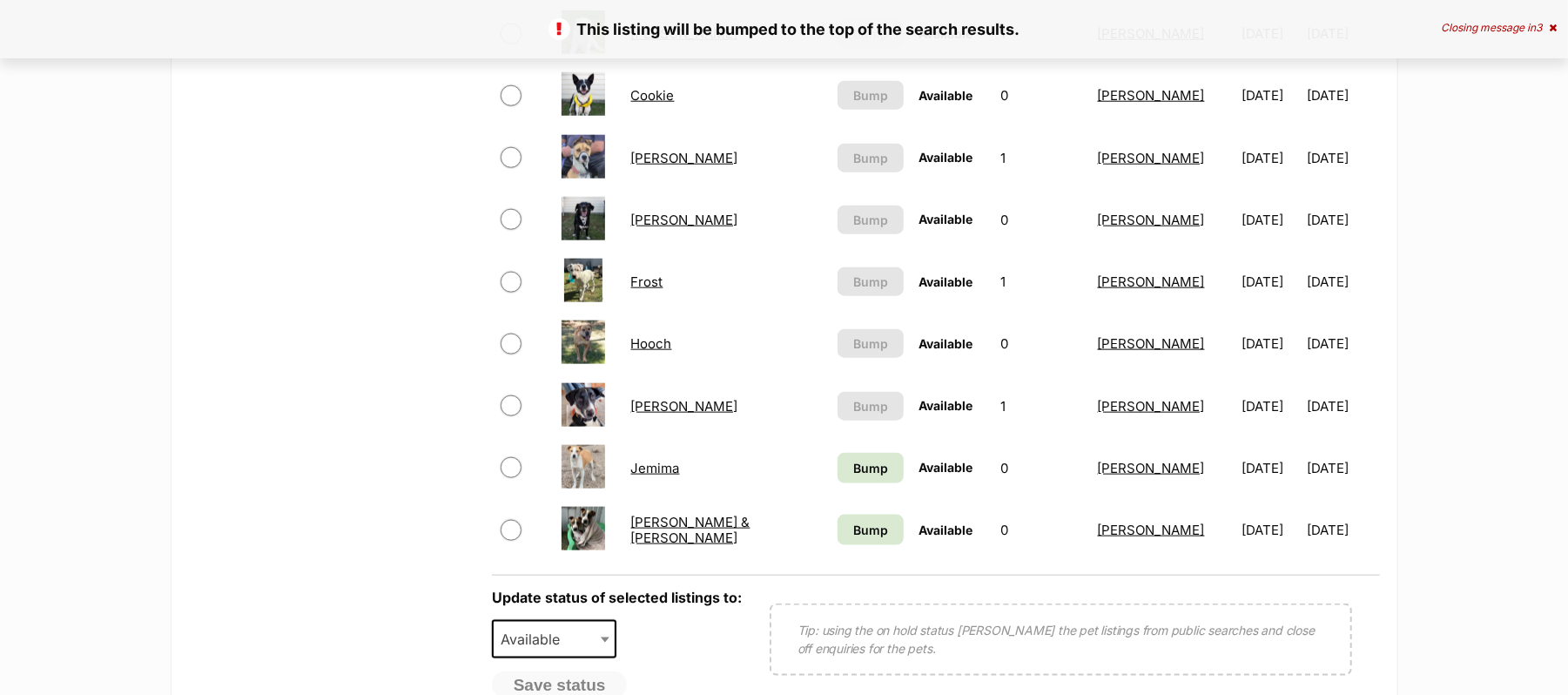
scroll to position [1393, 0]
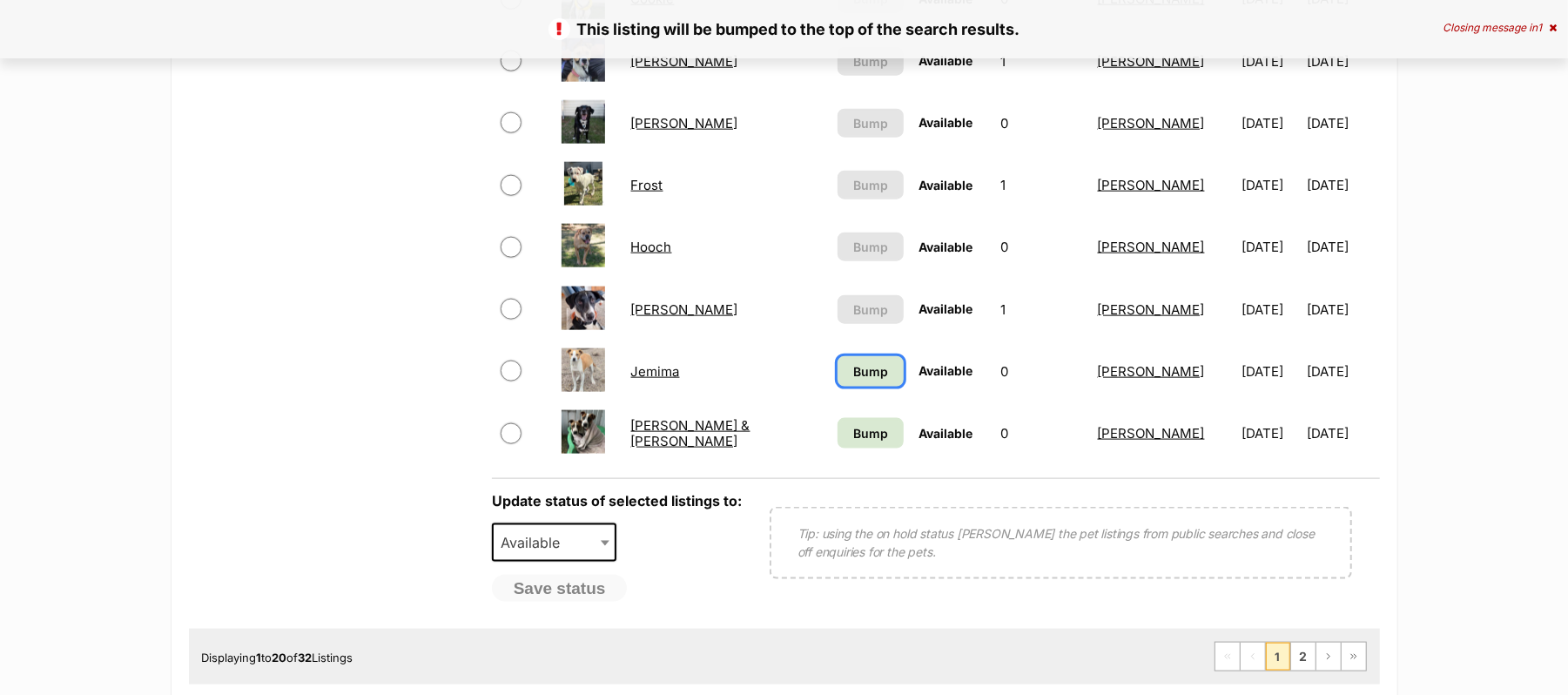
click at [853, 381] on span "Bump" at bounding box center [870, 371] width 35 height 18
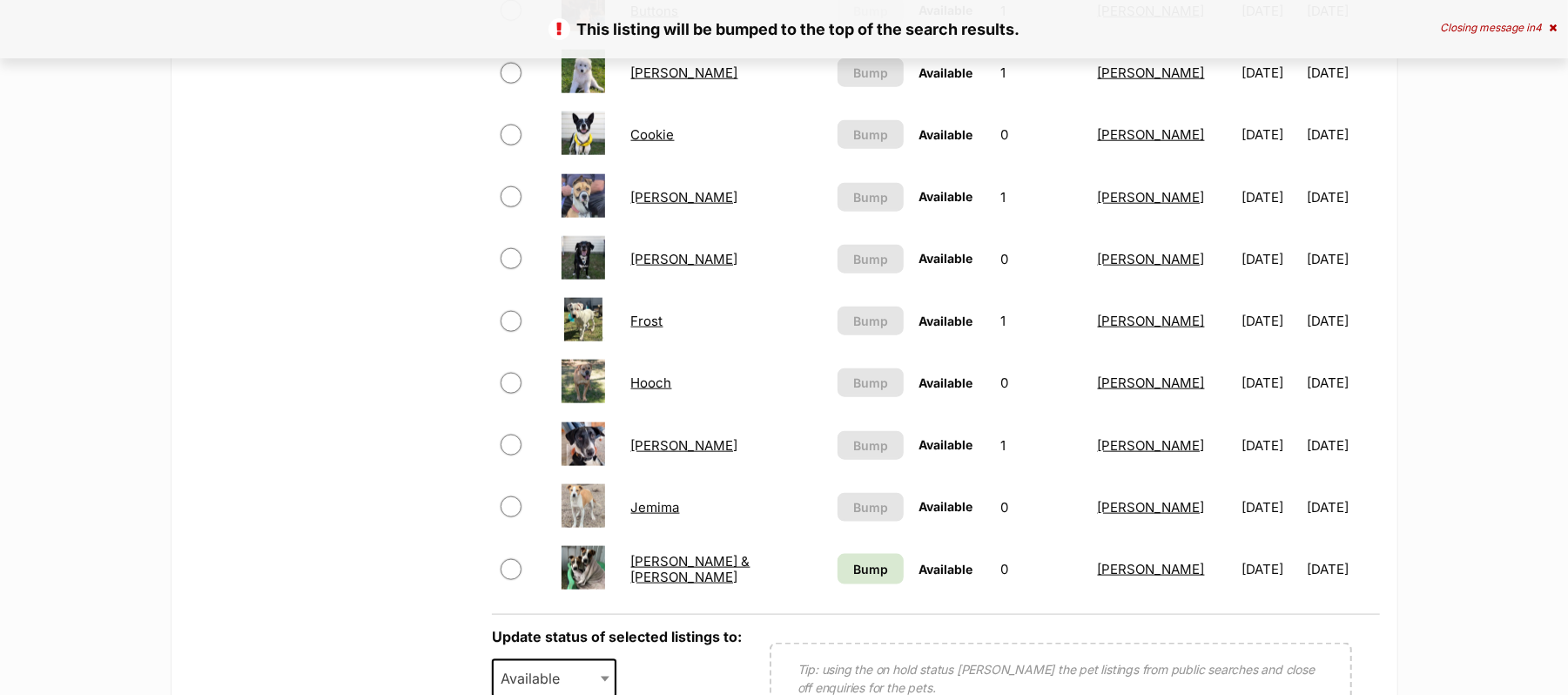
scroll to position [1276, 0]
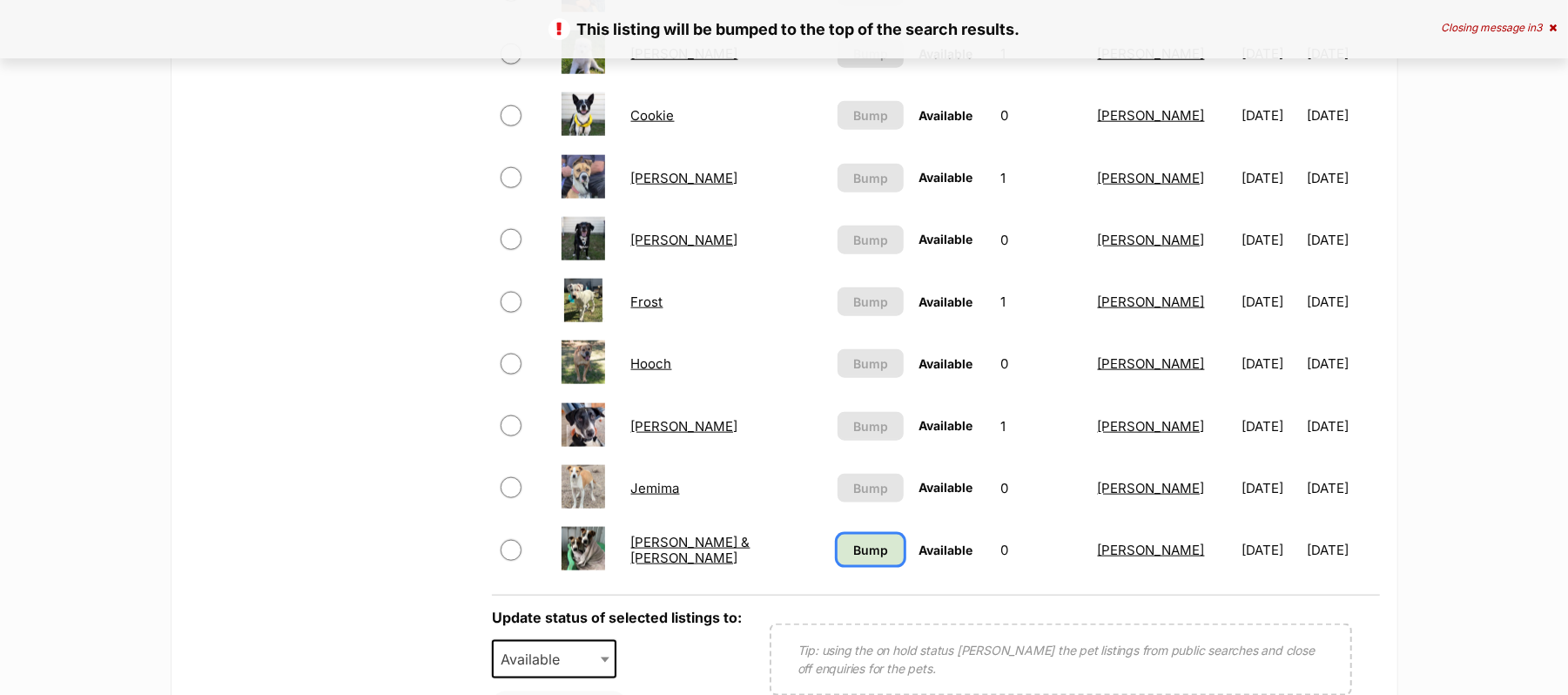
click at [853, 558] on span "Bump" at bounding box center [870, 549] width 35 height 18
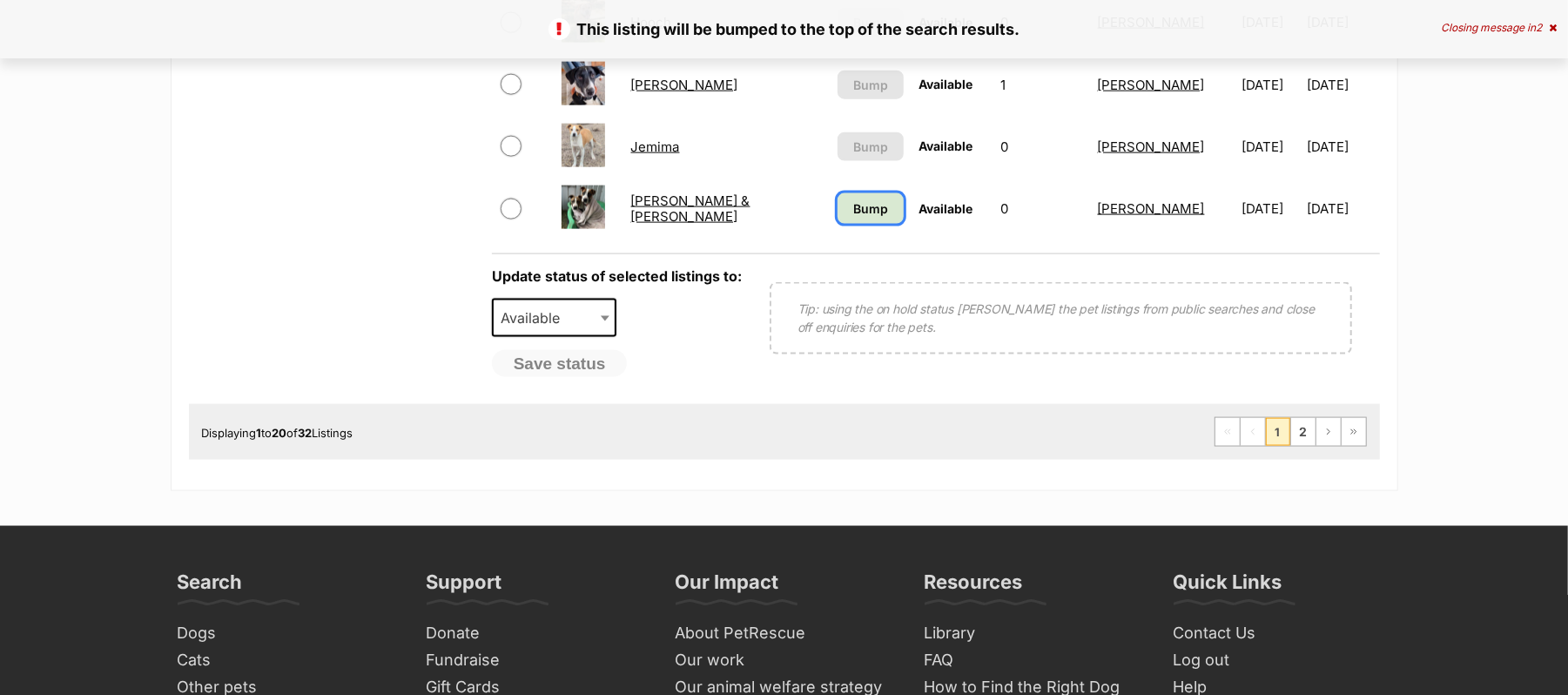
scroll to position [1624, 0]
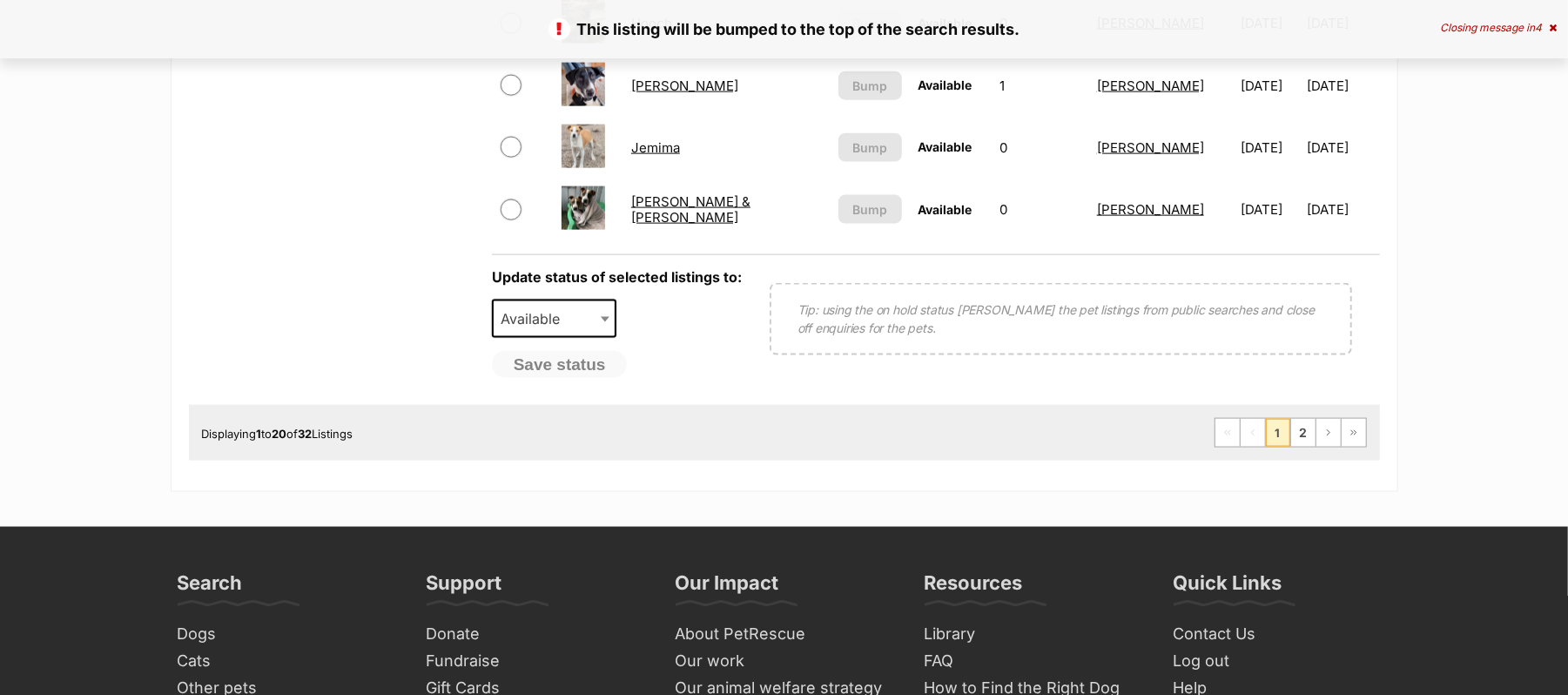
scroll to position [1741, 0]
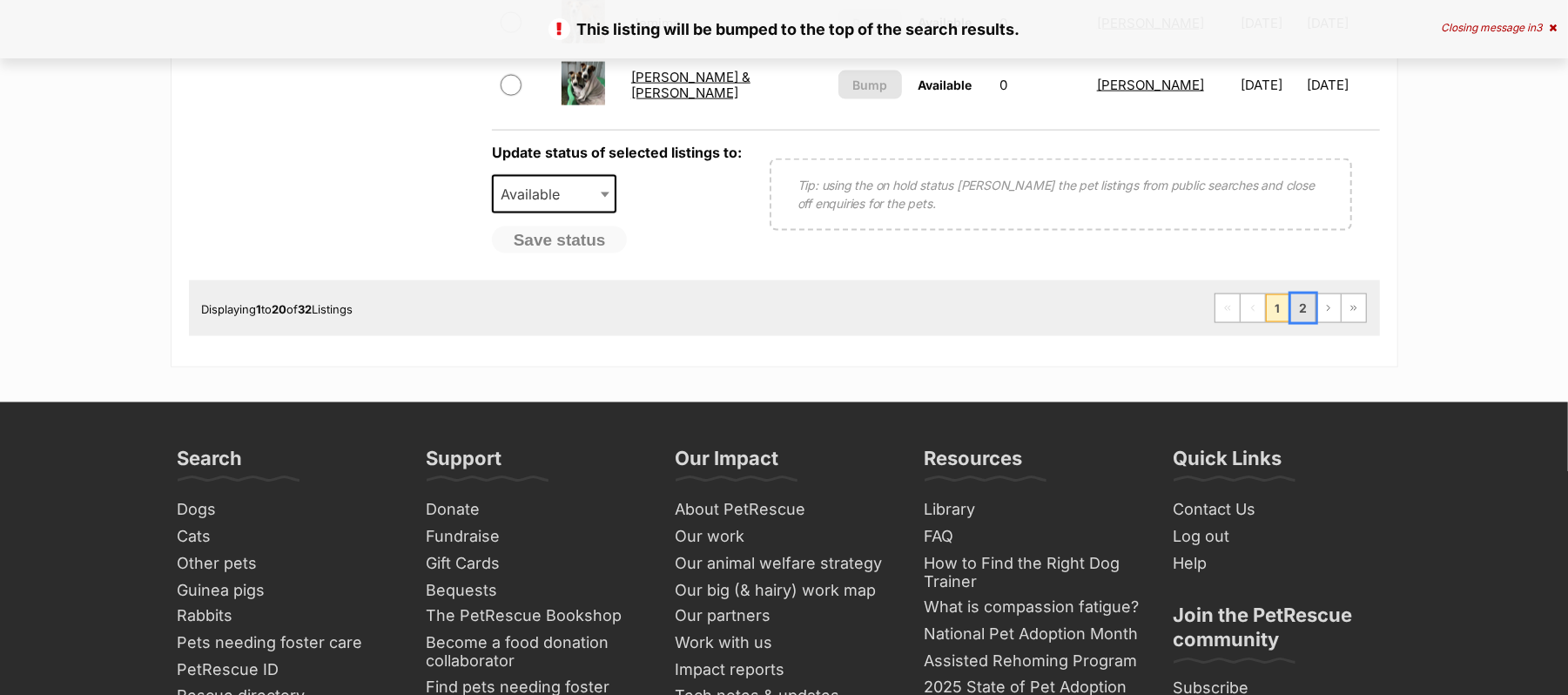
click at [1291, 322] on link "2" at bounding box center [1303, 308] width 25 height 28
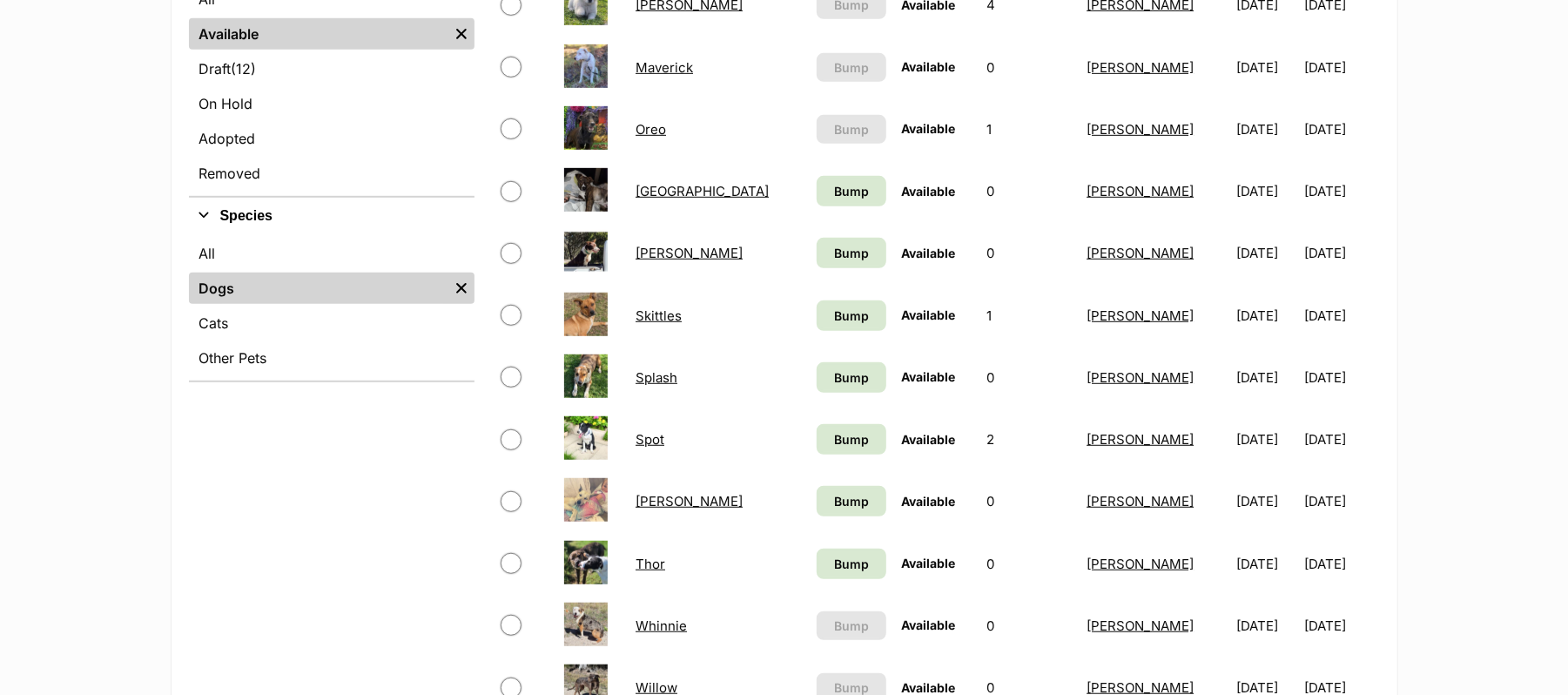
scroll to position [696, 0]
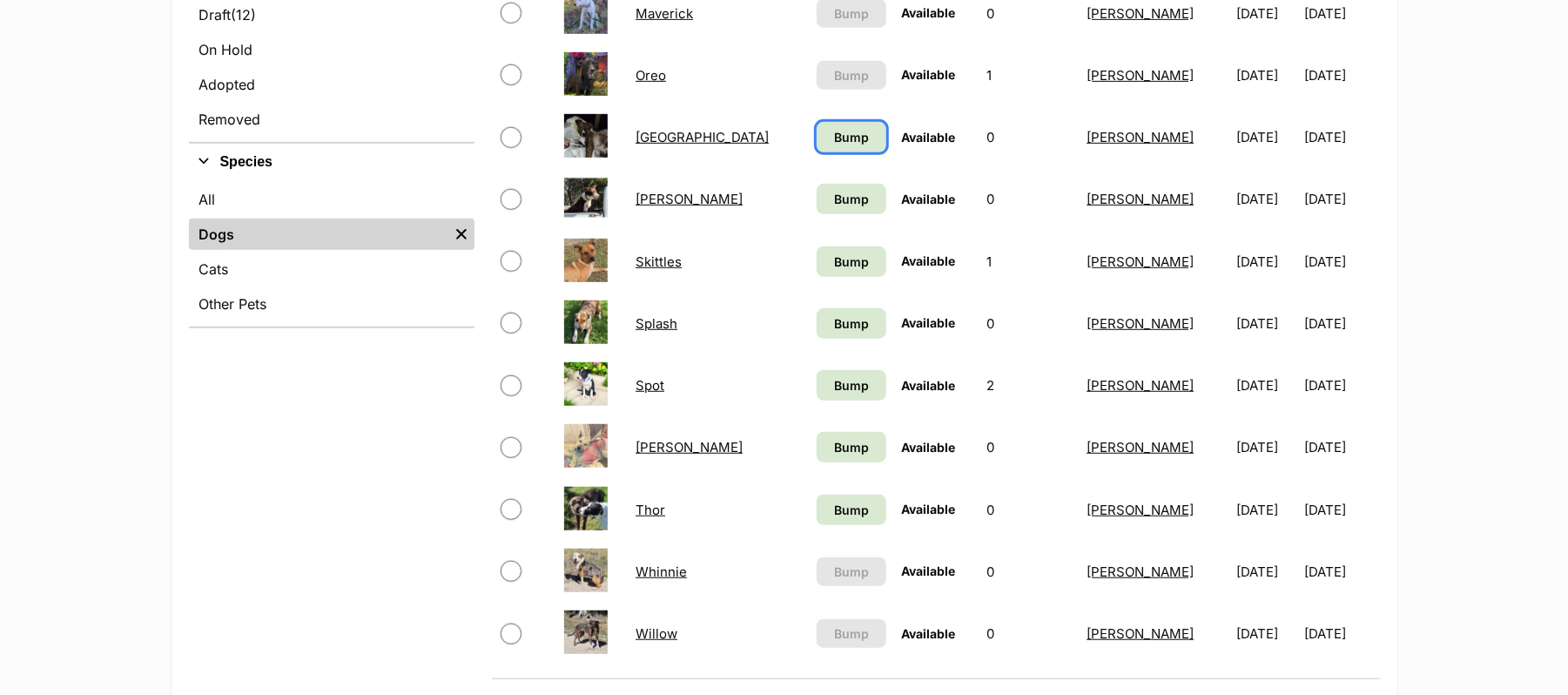
click at [834, 147] on span "Bump" at bounding box center [851, 137] width 35 height 18
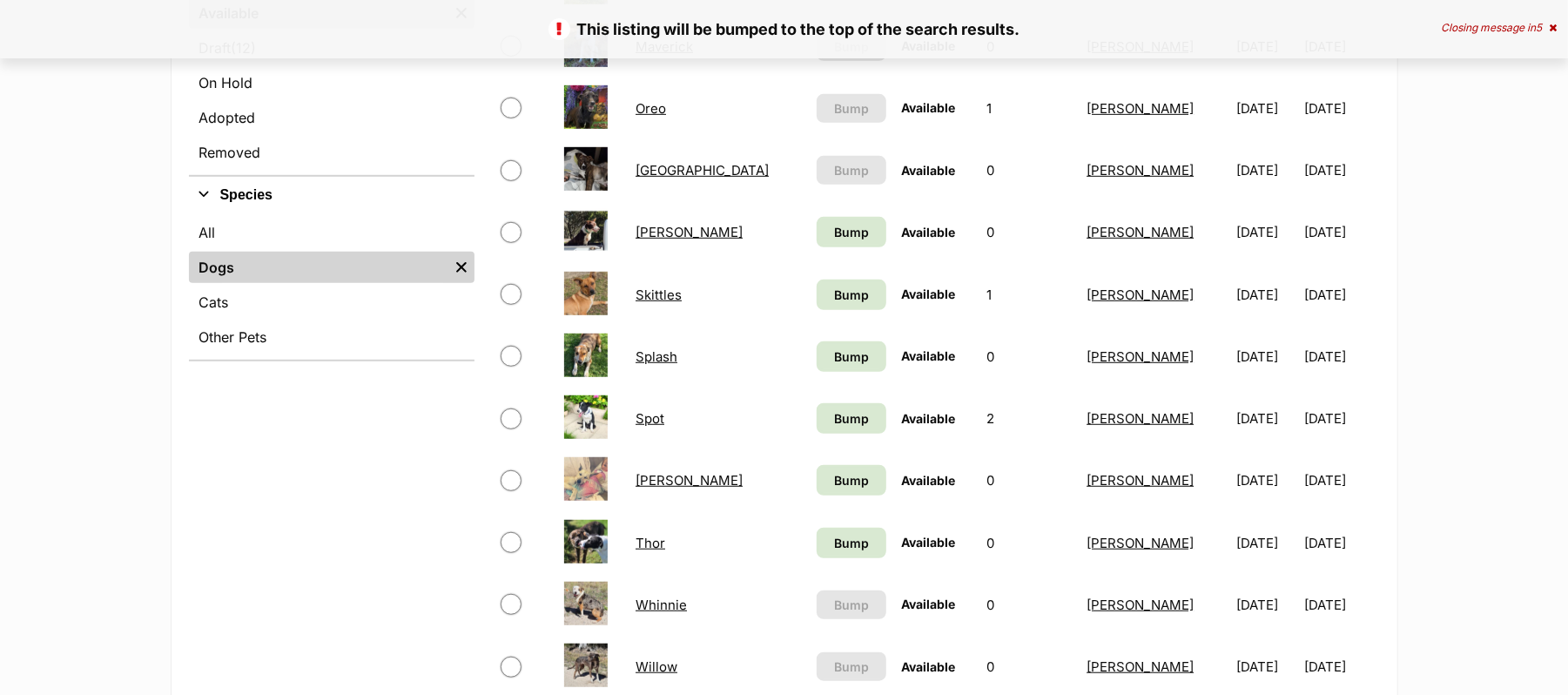
scroll to position [696, 0]
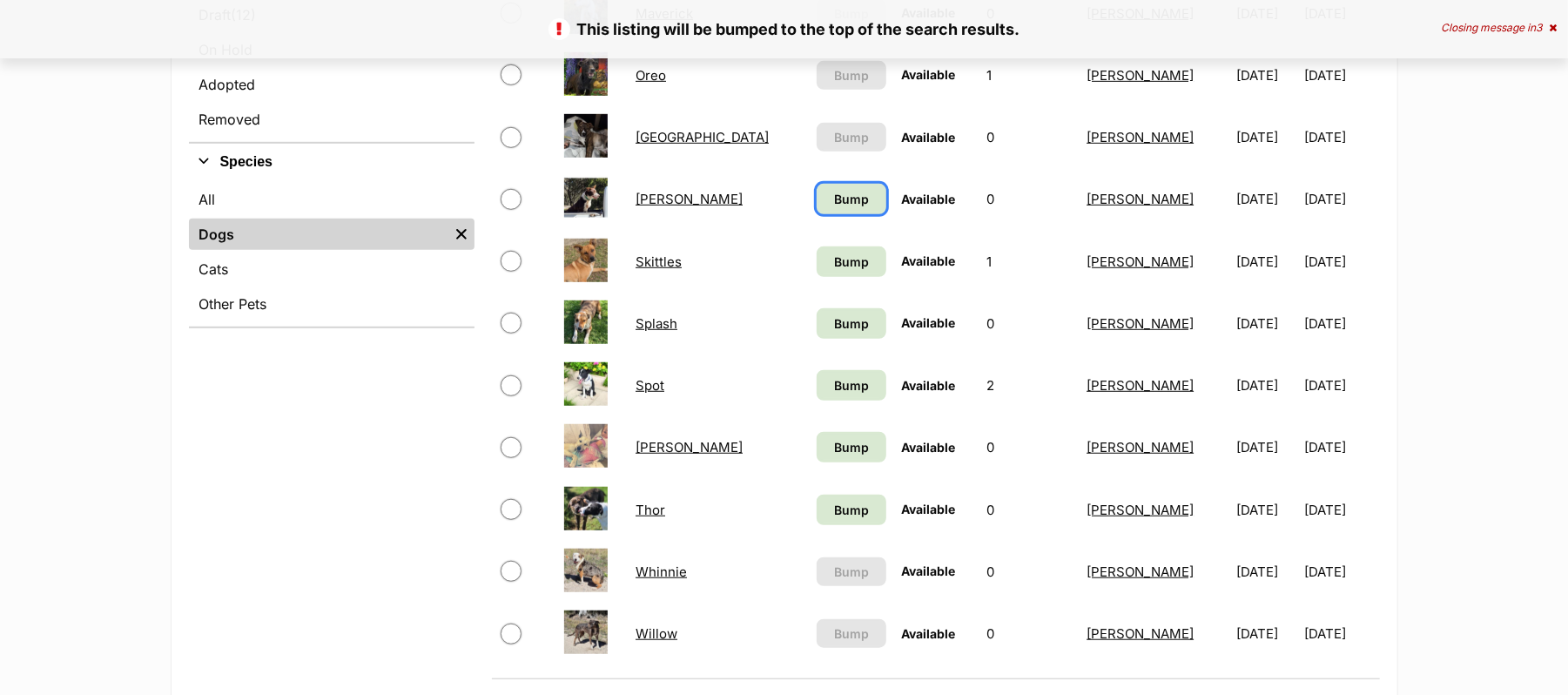
click at [816, 214] on link "Bump" at bounding box center [850, 199] width 68 height 30
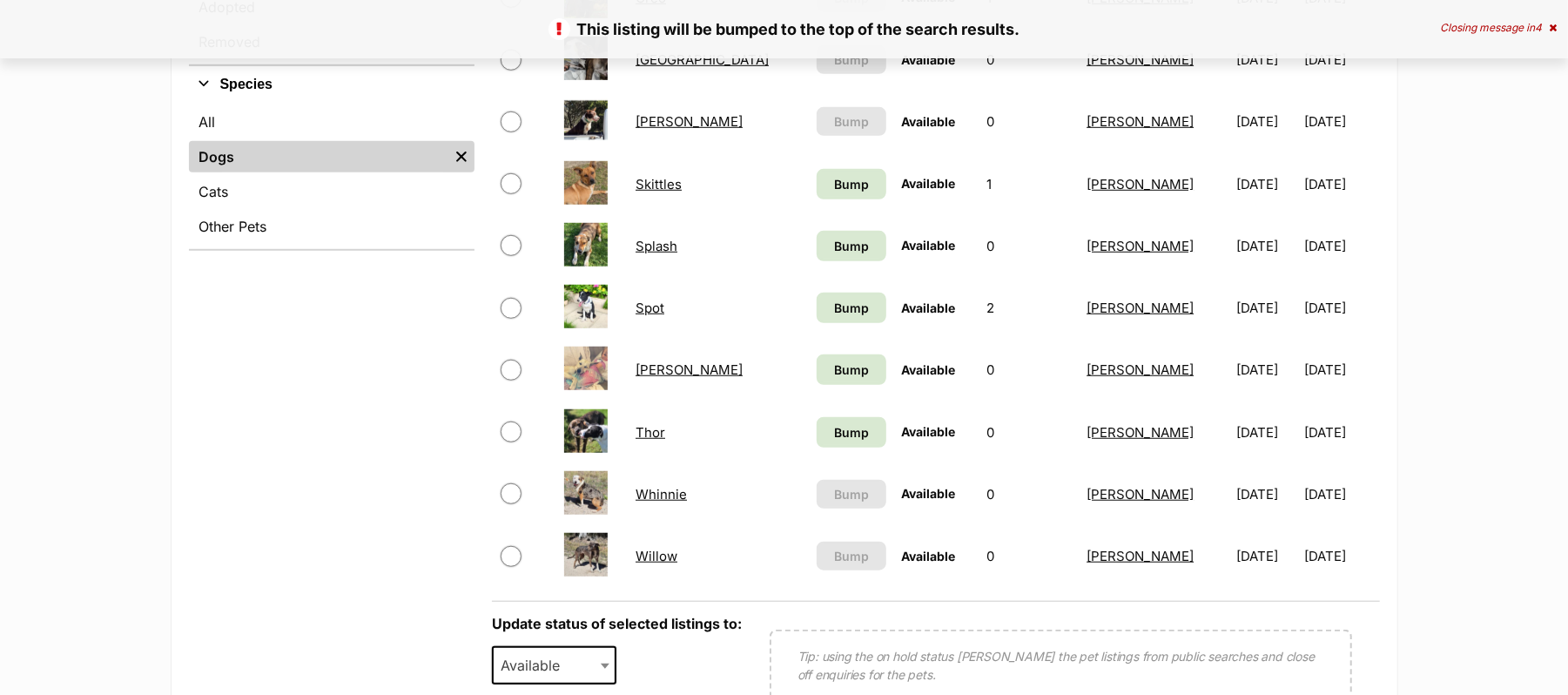
scroll to position [696, 0]
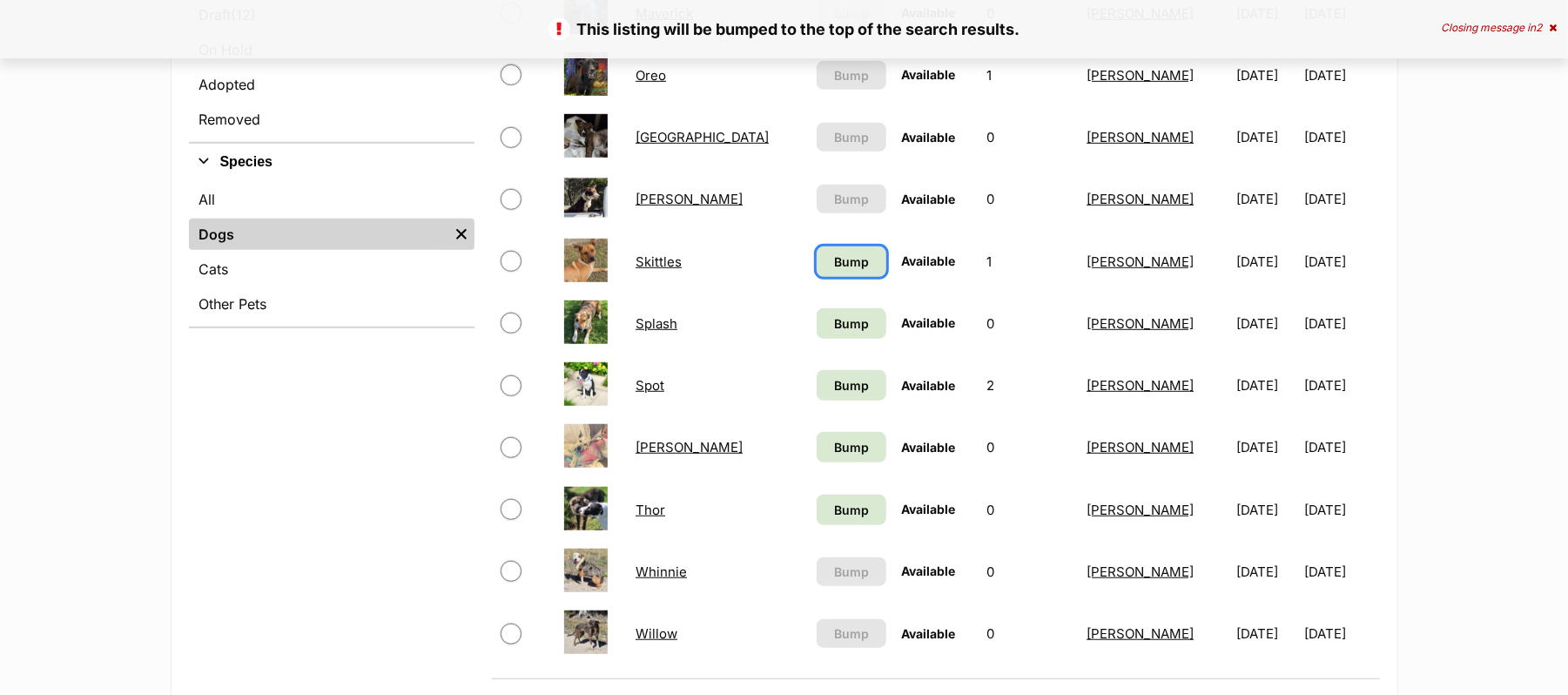
click at [834, 271] on span "Bump" at bounding box center [851, 261] width 35 height 18
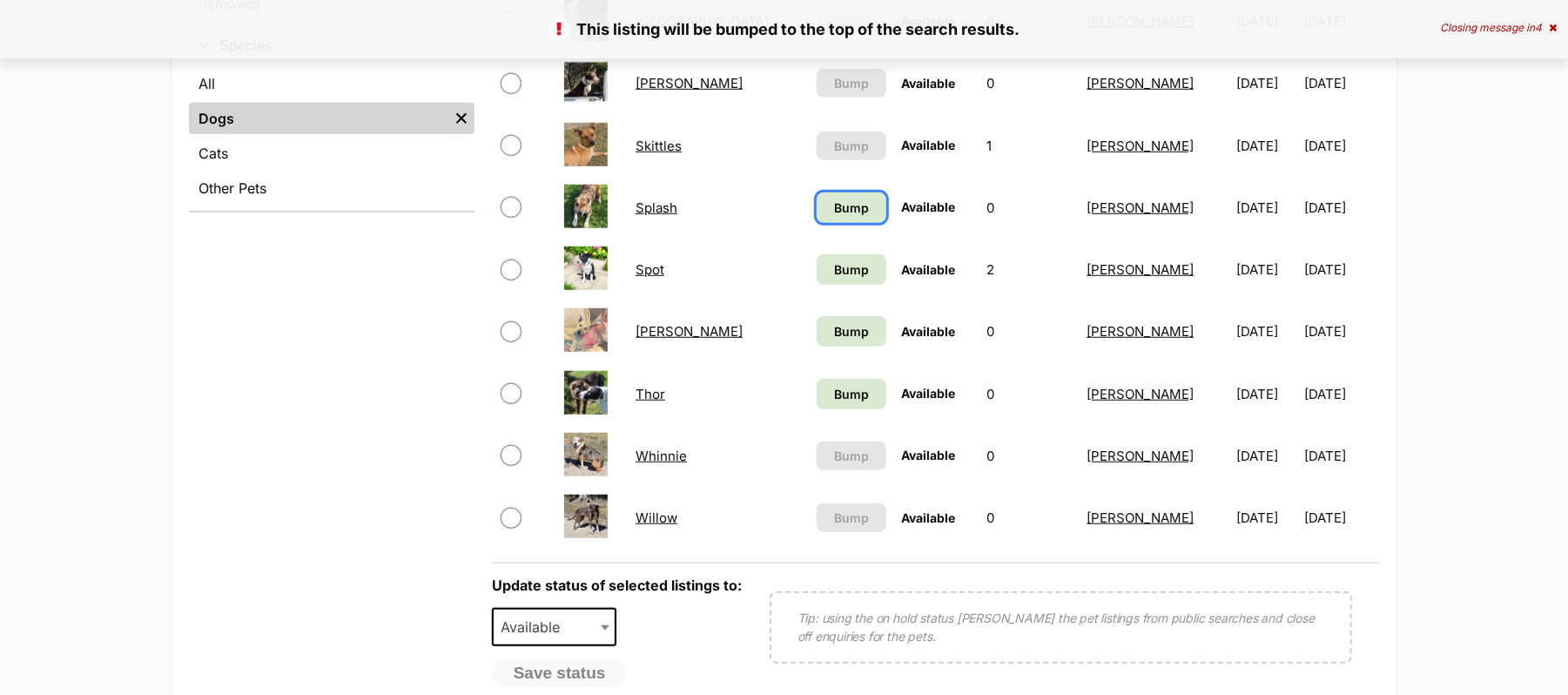
click at [834, 217] on span "Bump" at bounding box center [851, 208] width 35 height 18
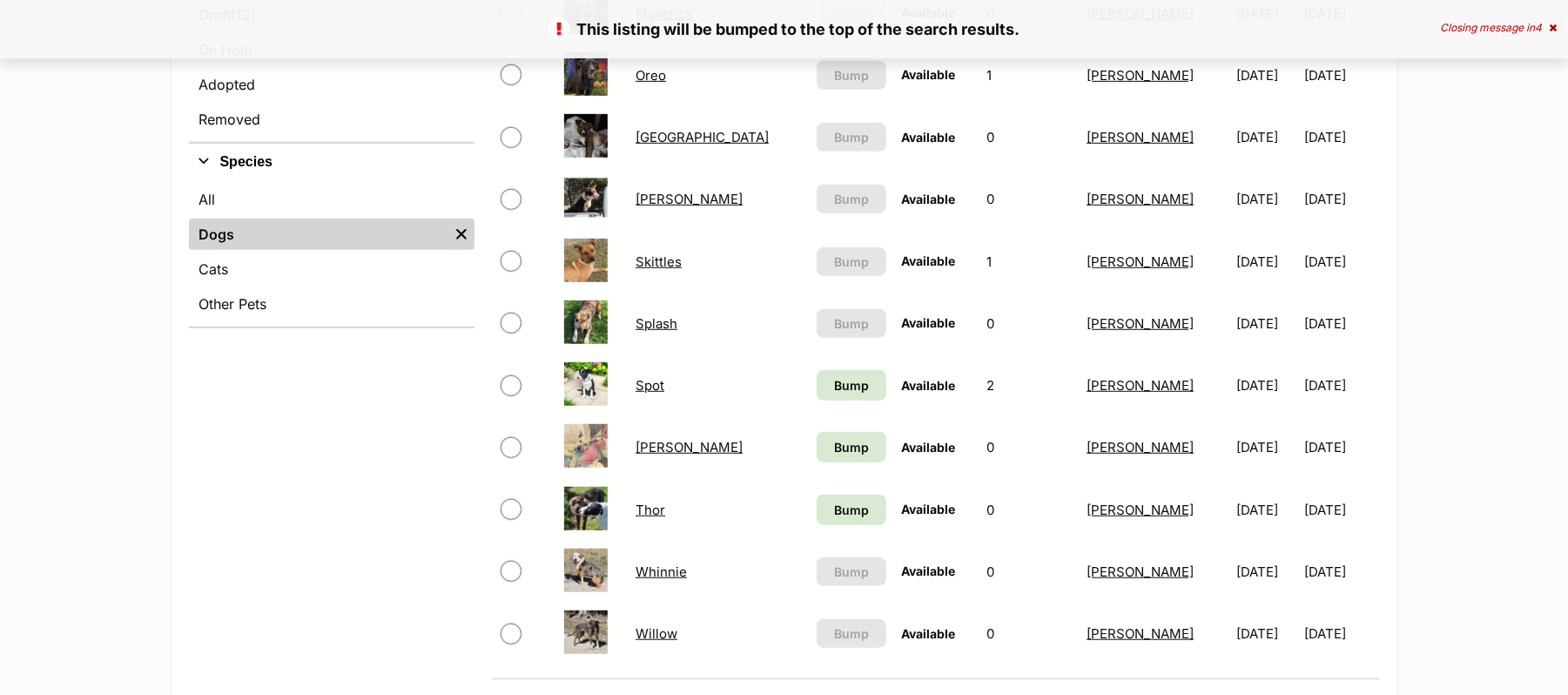
scroll to position [813, 0]
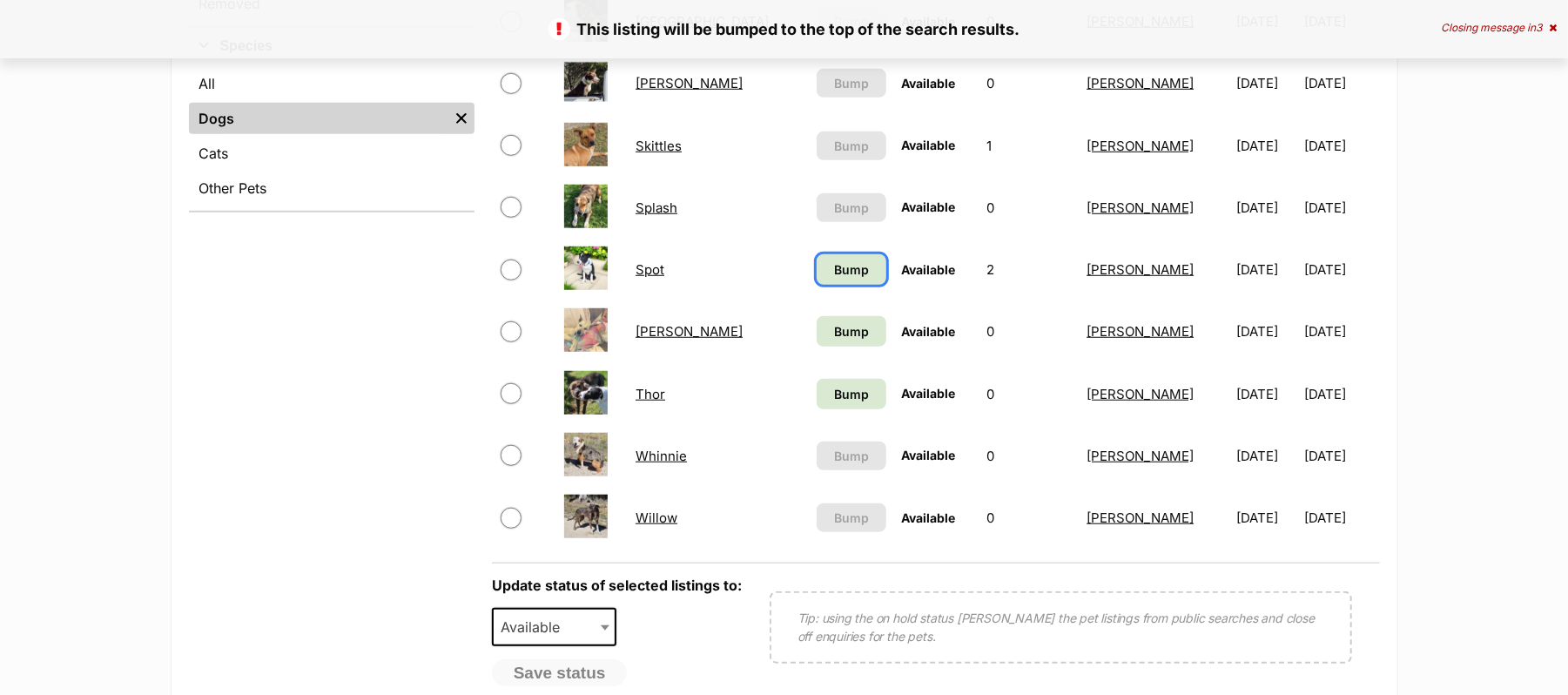
click at [834, 279] on span "Bump" at bounding box center [851, 270] width 35 height 18
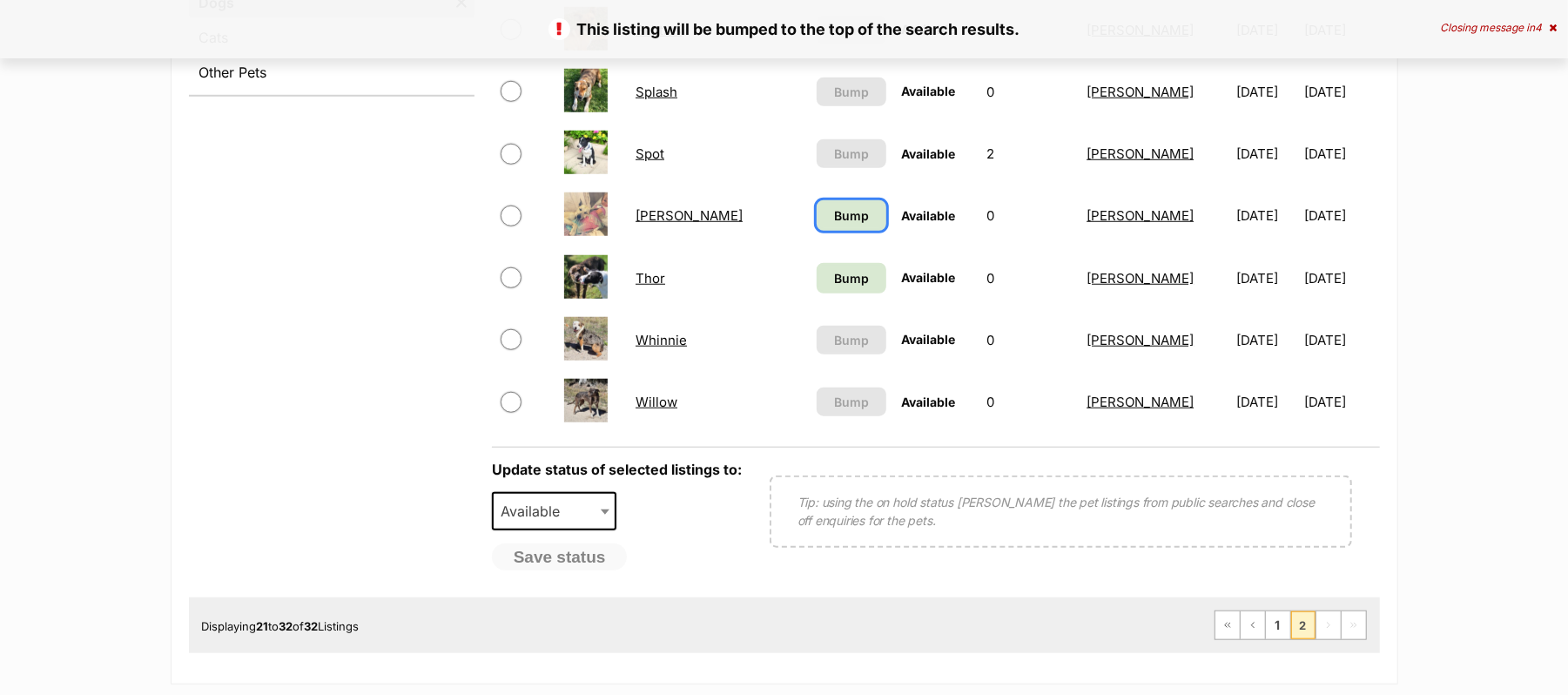
click at [834, 225] on span "Bump" at bounding box center [851, 215] width 35 height 18
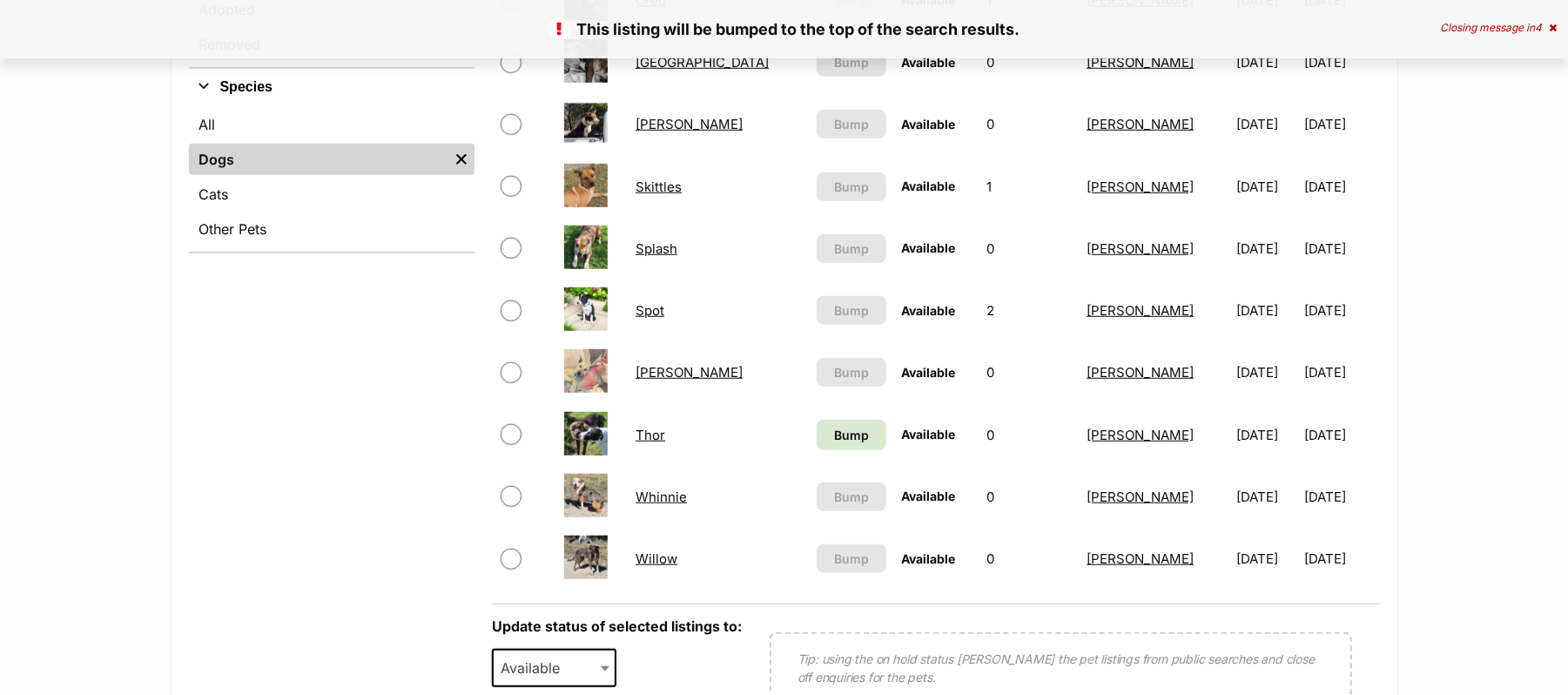
scroll to position [813, 0]
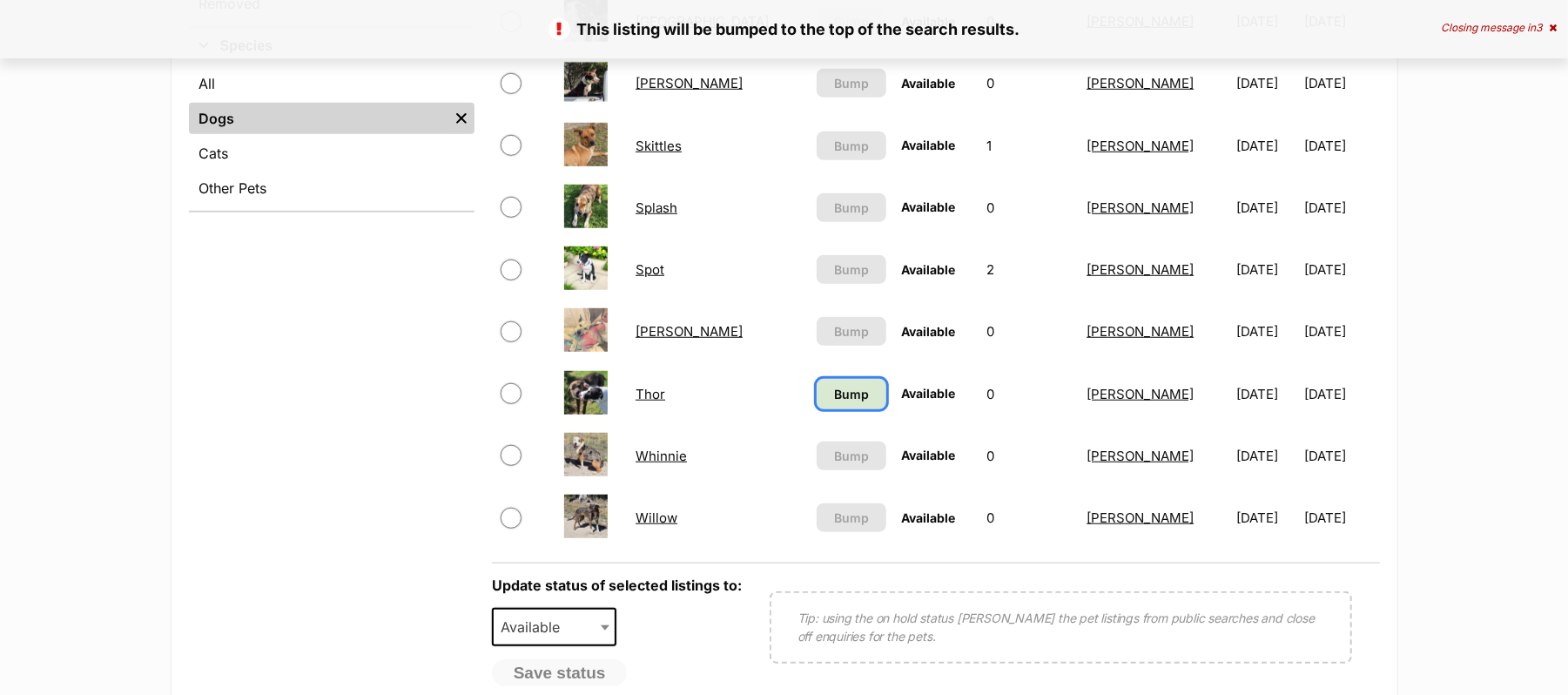
click at [834, 403] on span "Bump" at bounding box center [851, 393] width 35 height 18
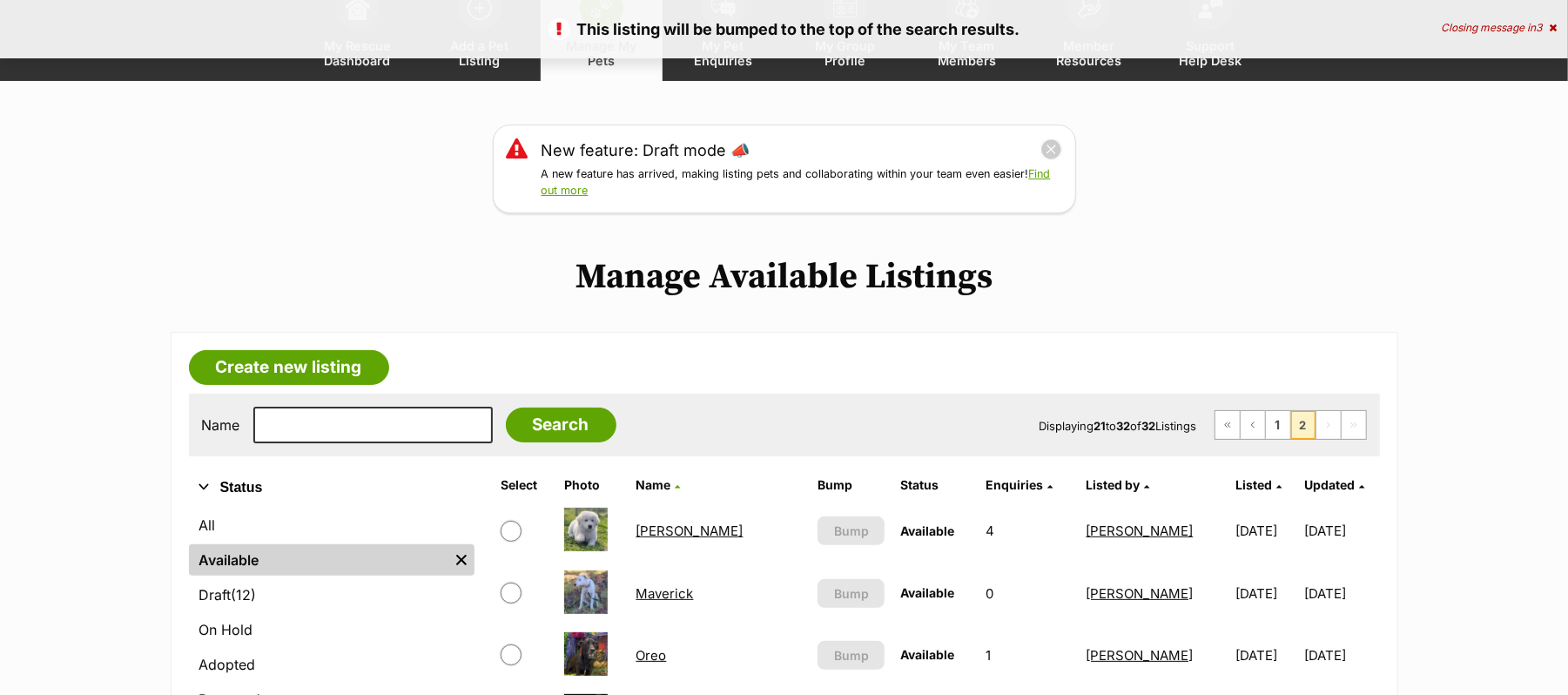
scroll to position [116, 0]
click at [1223, 431] on span "First page" at bounding box center [1227, 425] width 10 height 10
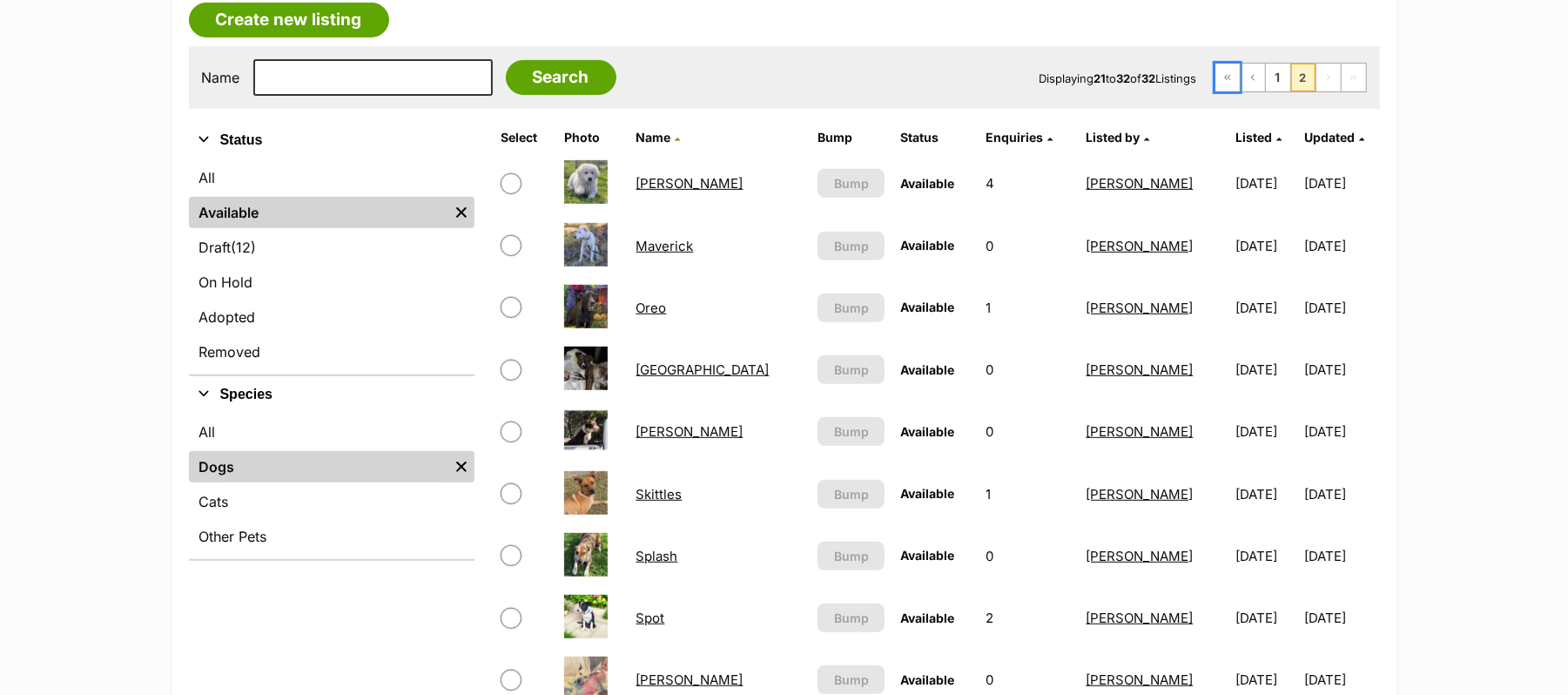
scroll to position [531, 0]
